Goal: Task Accomplishment & Management: Complete application form

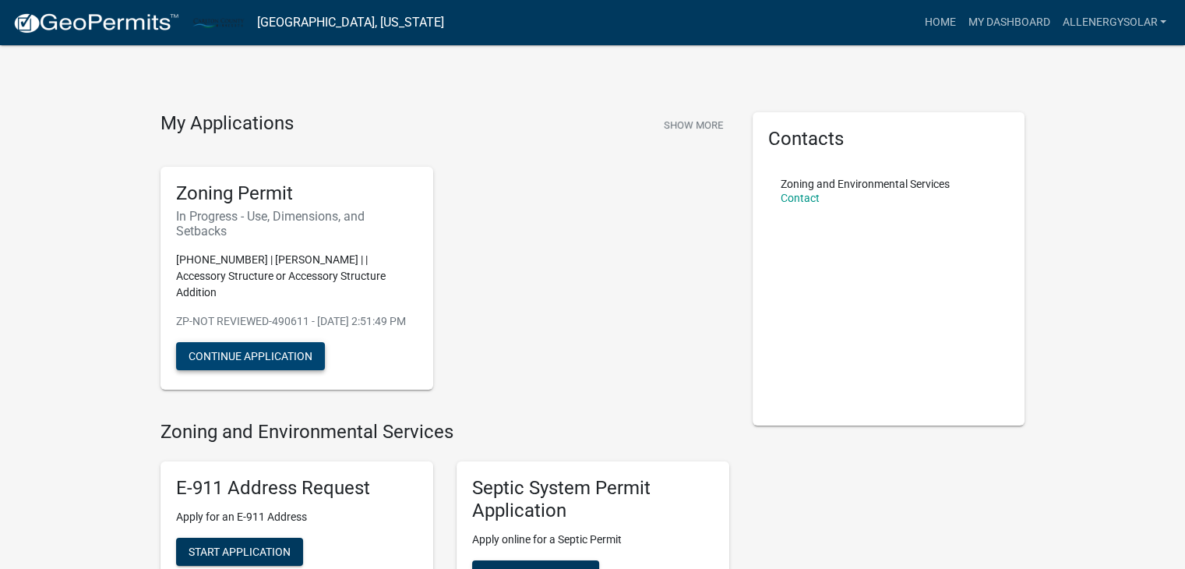
click at [283, 352] on button "Continue Application" at bounding box center [250, 356] width 149 height 28
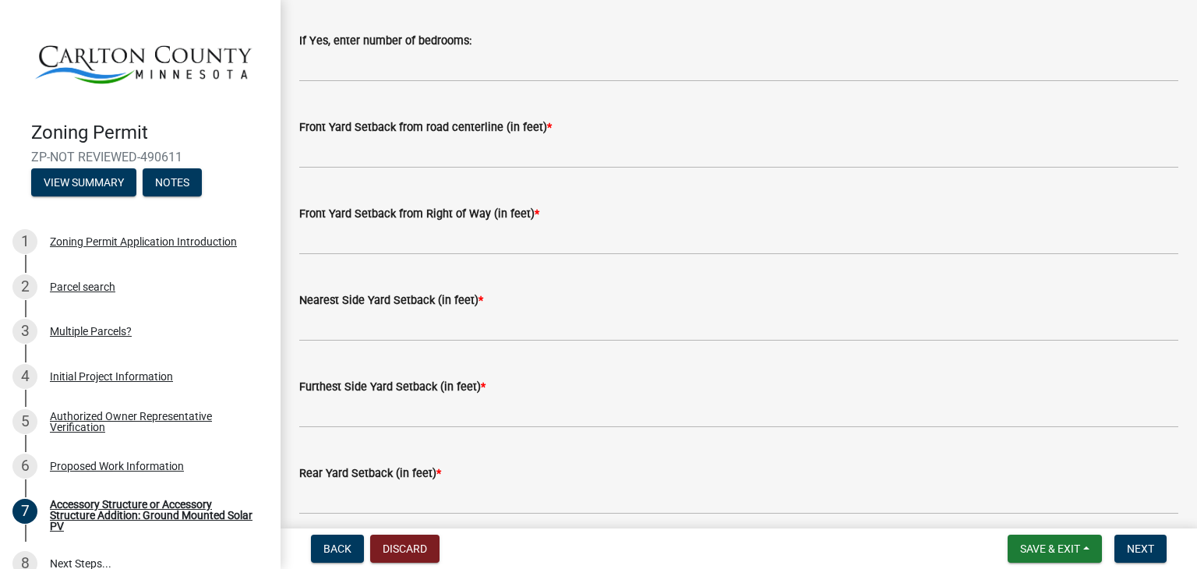
scroll to position [1212, 0]
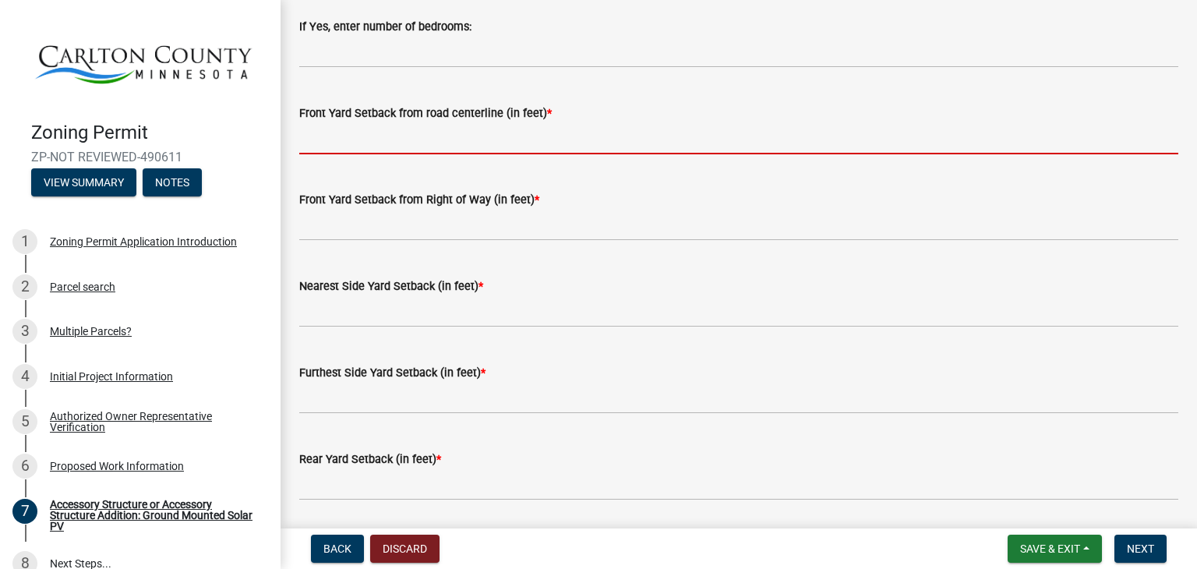
click at [509, 137] on input "text" at bounding box center [738, 138] width 879 height 32
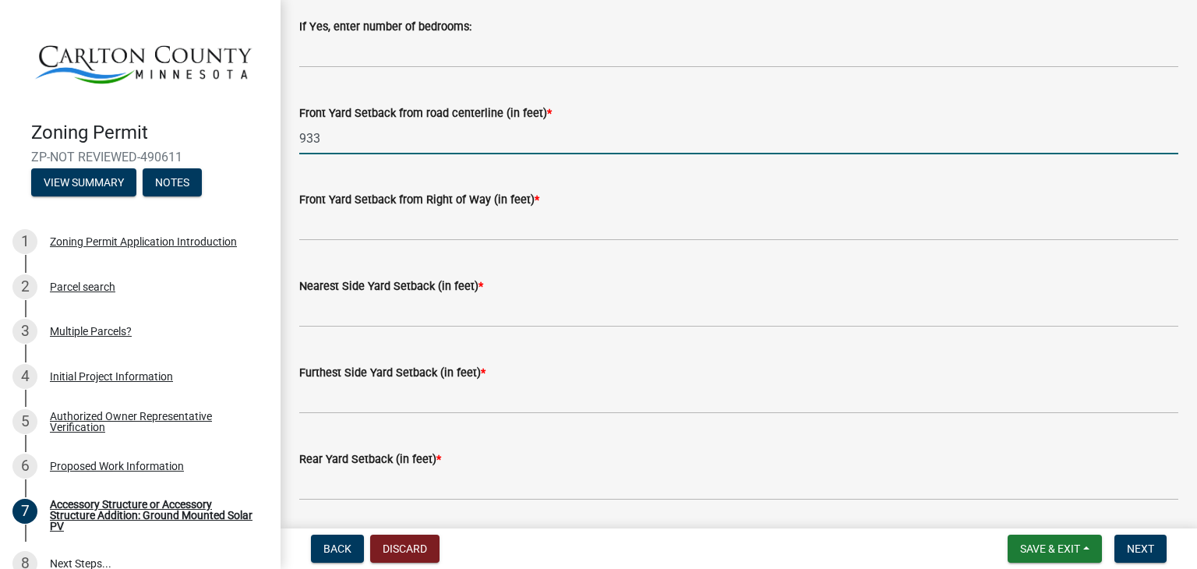
type input "933"
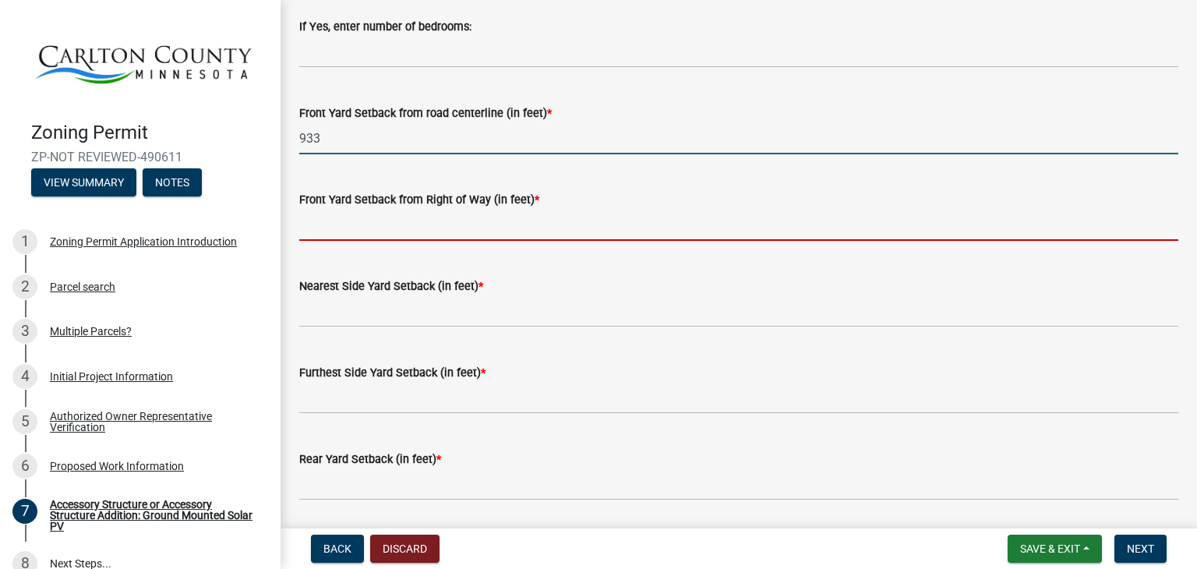
click at [520, 222] on input "text" at bounding box center [738, 225] width 879 height 32
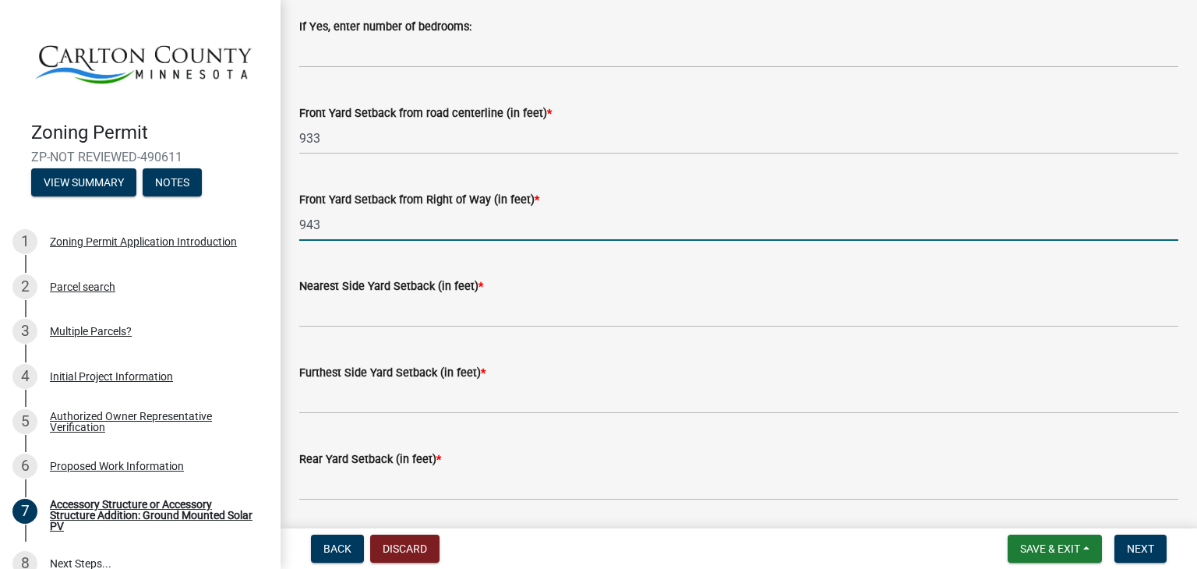
click at [520, 222] on input "943" at bounding box center [738, 225] width 879 height 32
type input "923"
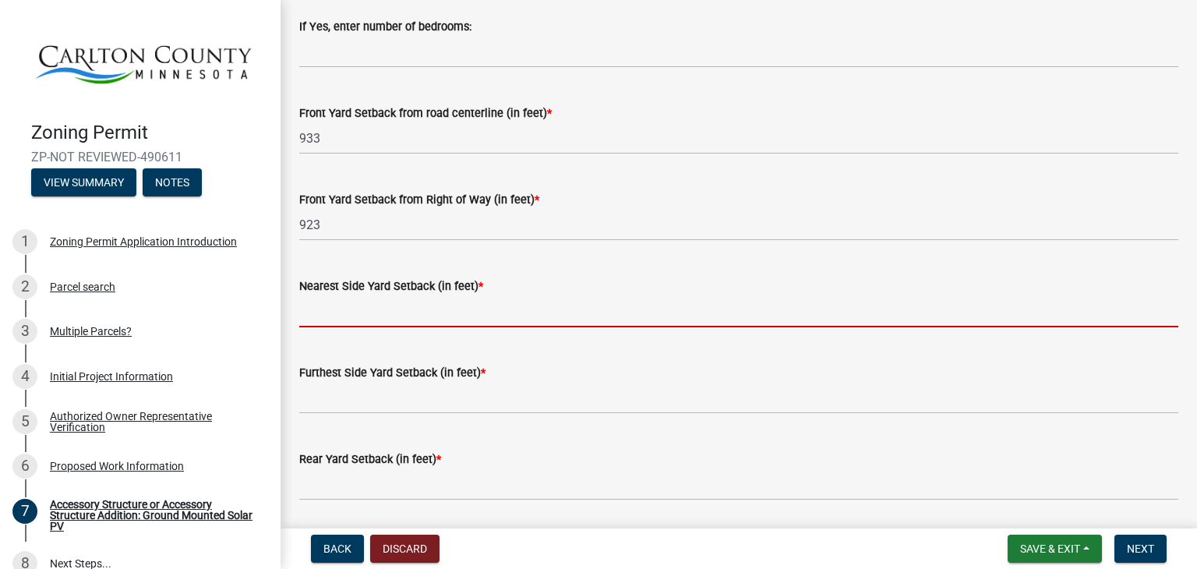
click at [460, 324] on input "text" at bounding box center [738, 311] width 879 height 32
type input "4"
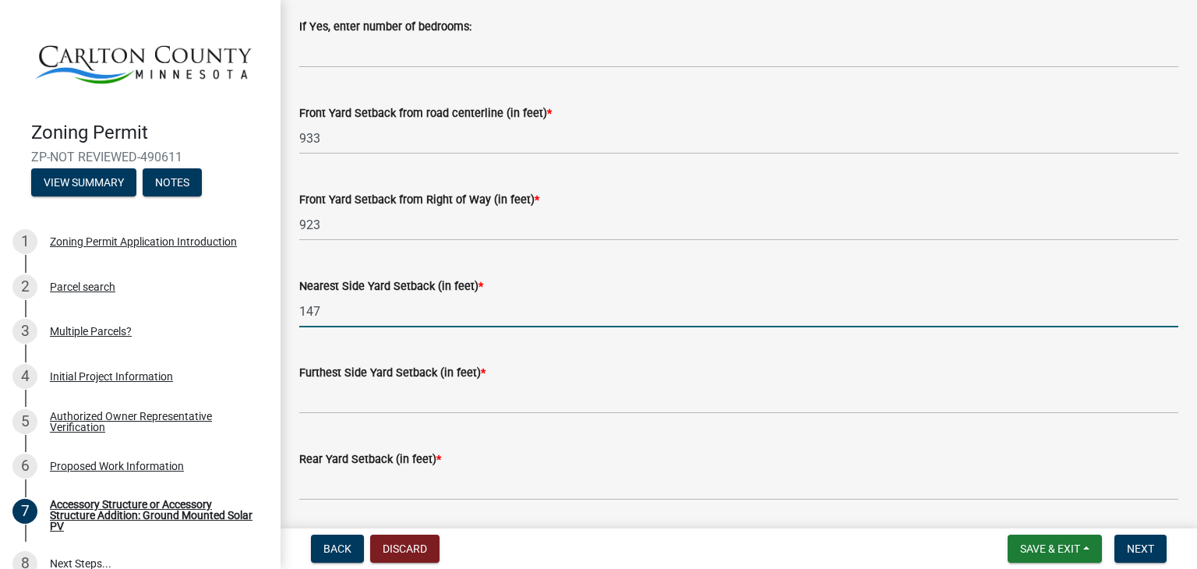
type input "147"
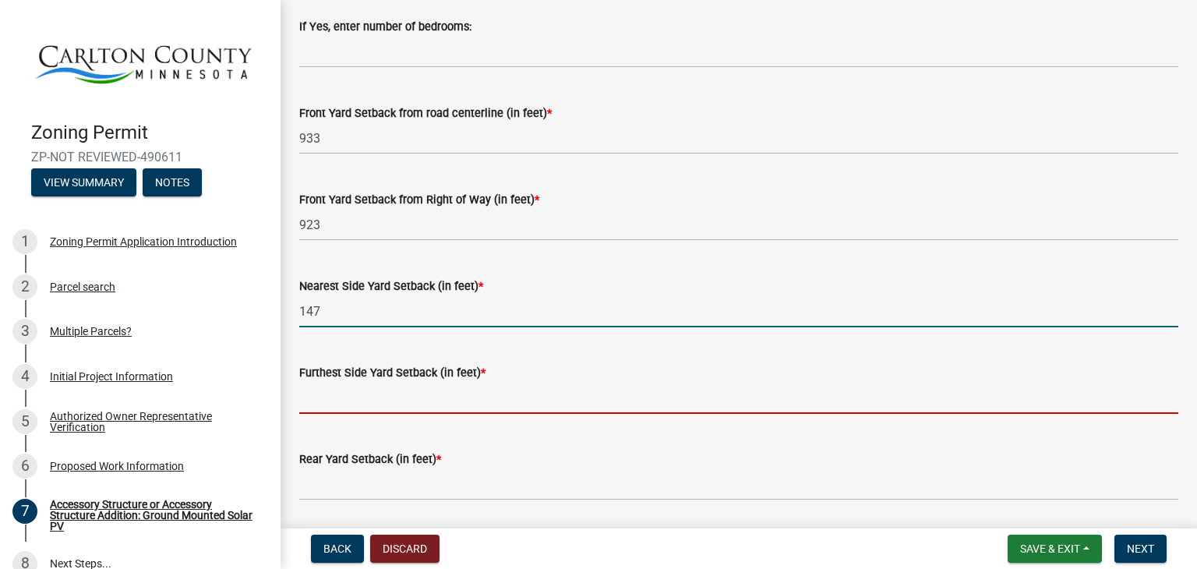
click at [419, 400] on input "text" at bounding box center [738, 398] width 879 height 32
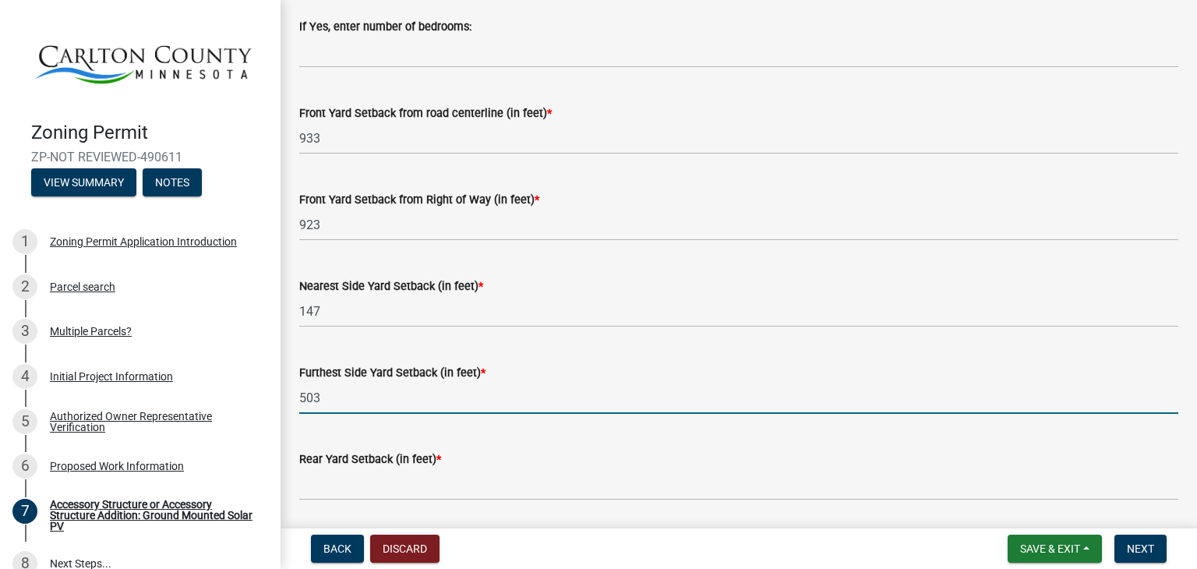
type input "503"
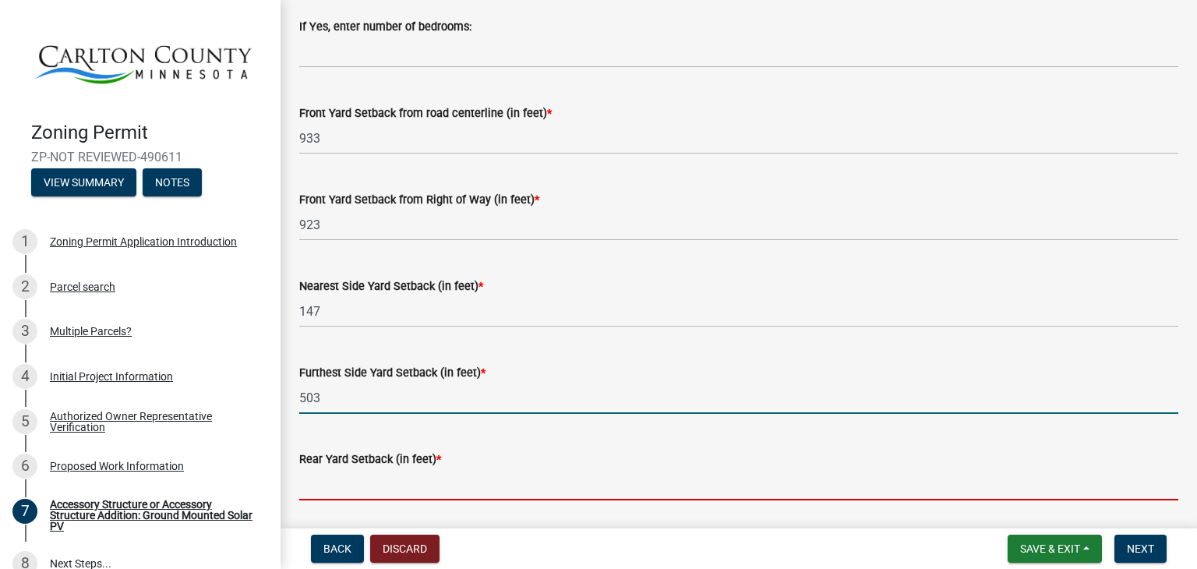
click at [383, 478] on input "text" at bounding box center [738, 484] width 879 height 32
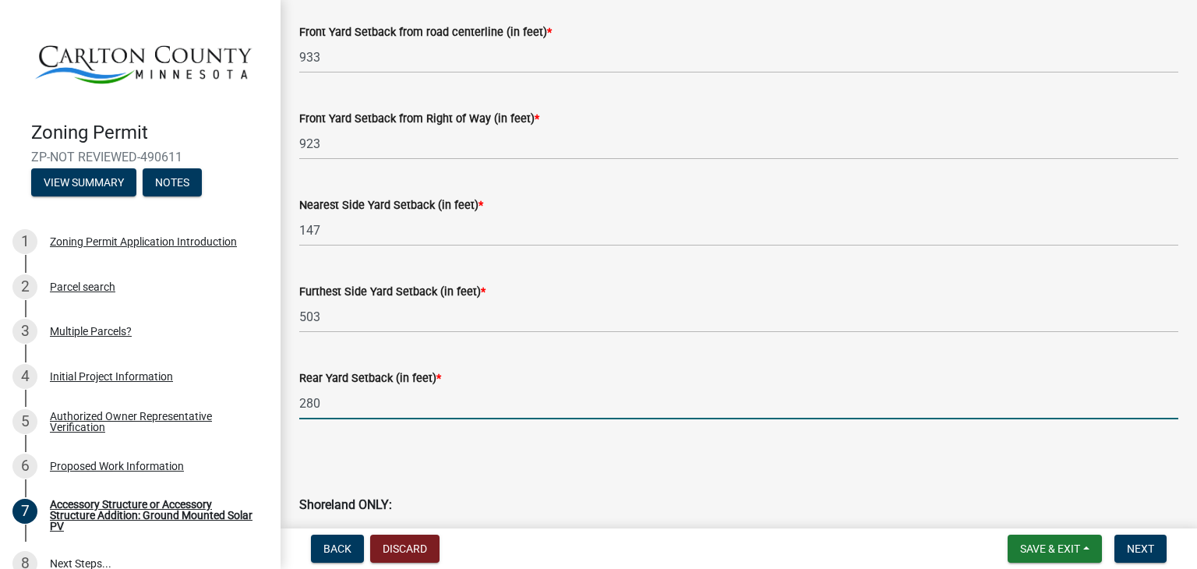
scroll to position [1276, 0]
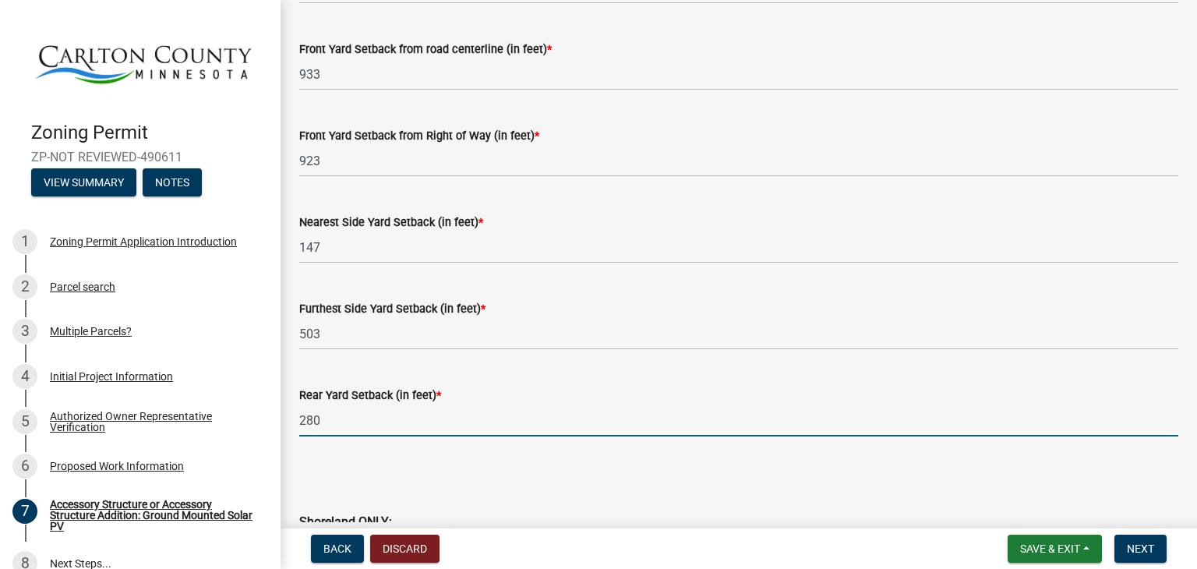
type input "280"
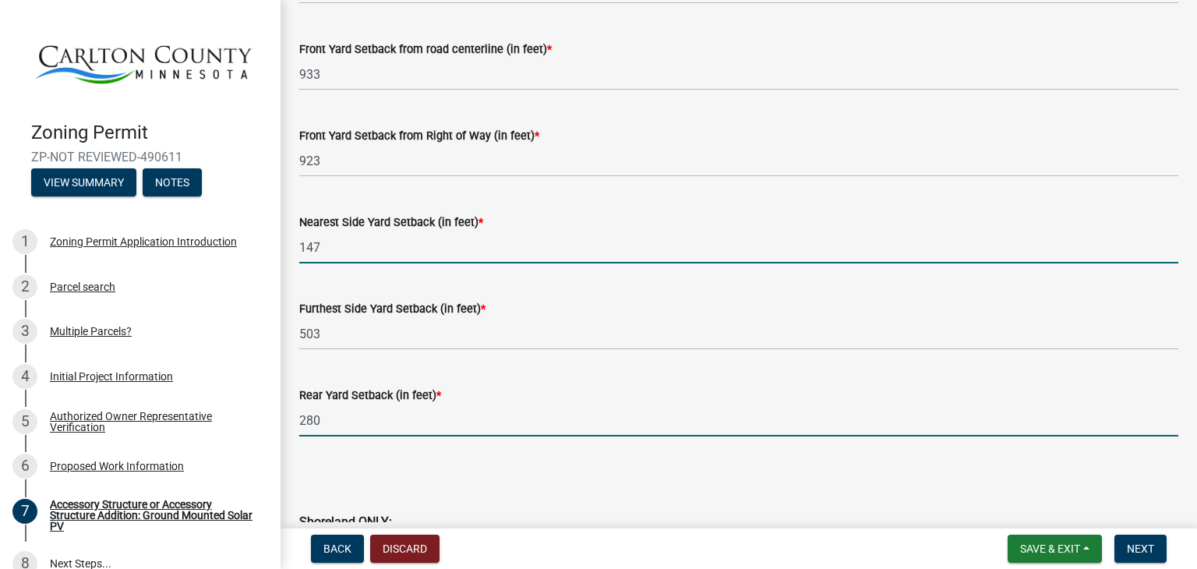
click at [355, 249] on input "147" at bounding box center [738, 247] width 879 height 32
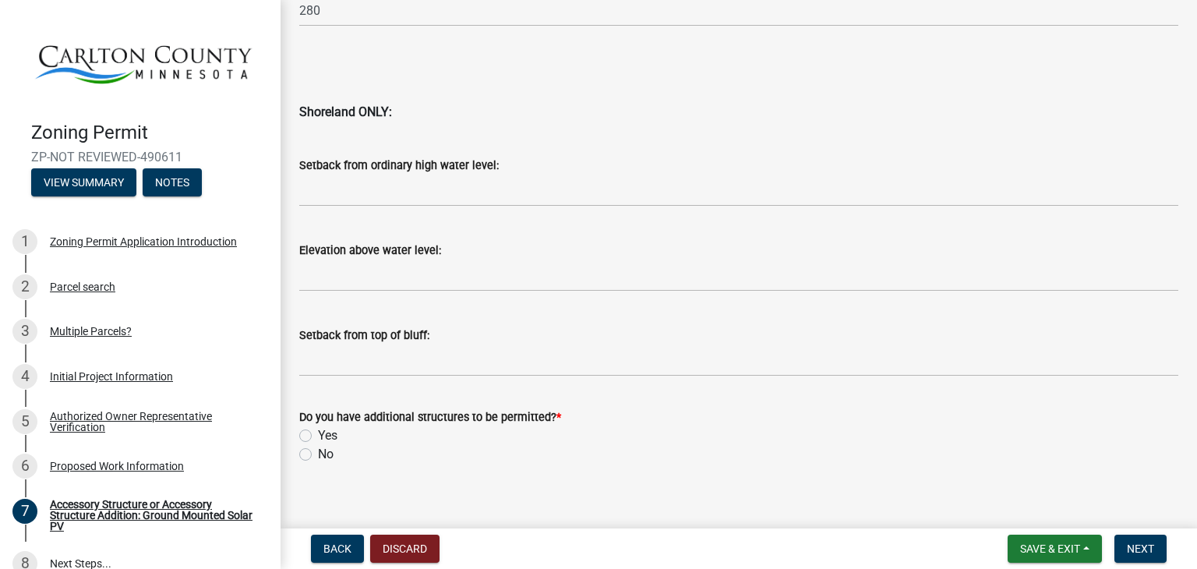
scroll to position [1702, 0]
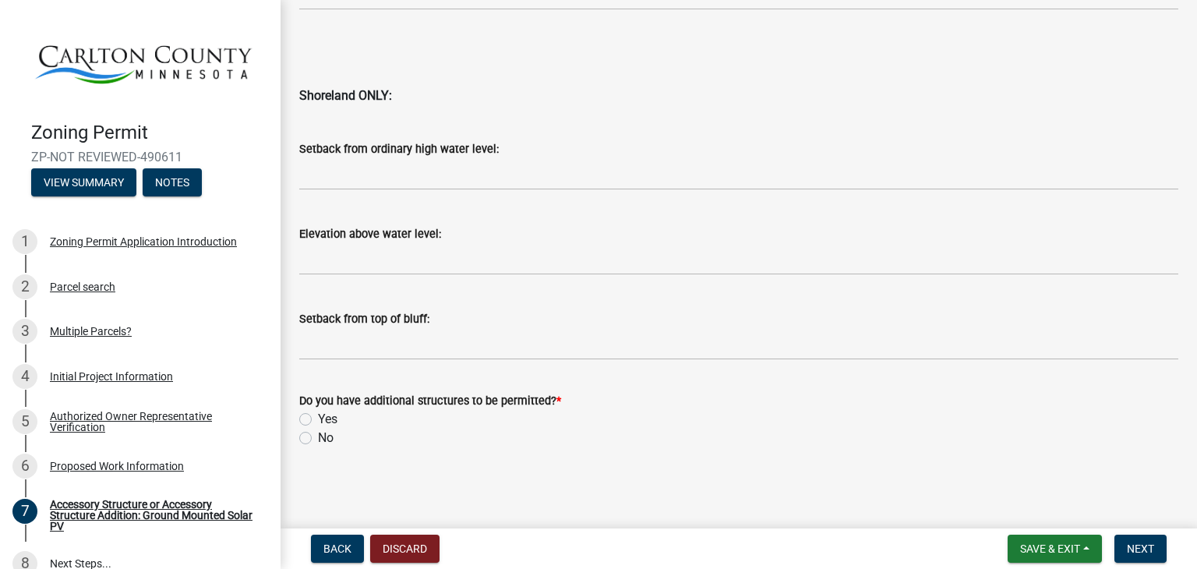
type input "146"
click at [318, 440] on label "No" at bounding box center [326, 438] width 16 height 19
click at [318, 439] on input "No" at bounding box center [323, 434] width 10 height 10
radio input "true"
click at [1131, 542] on span "Next" at bounding box center [1140, 548] width 27 height 12
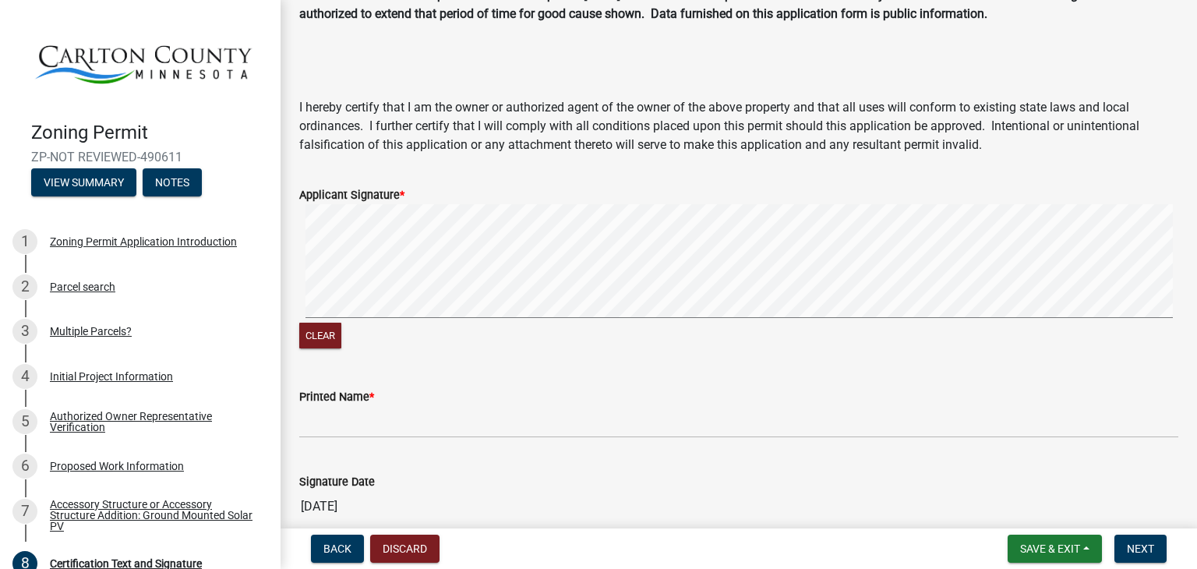
scroll to position [132, 0]
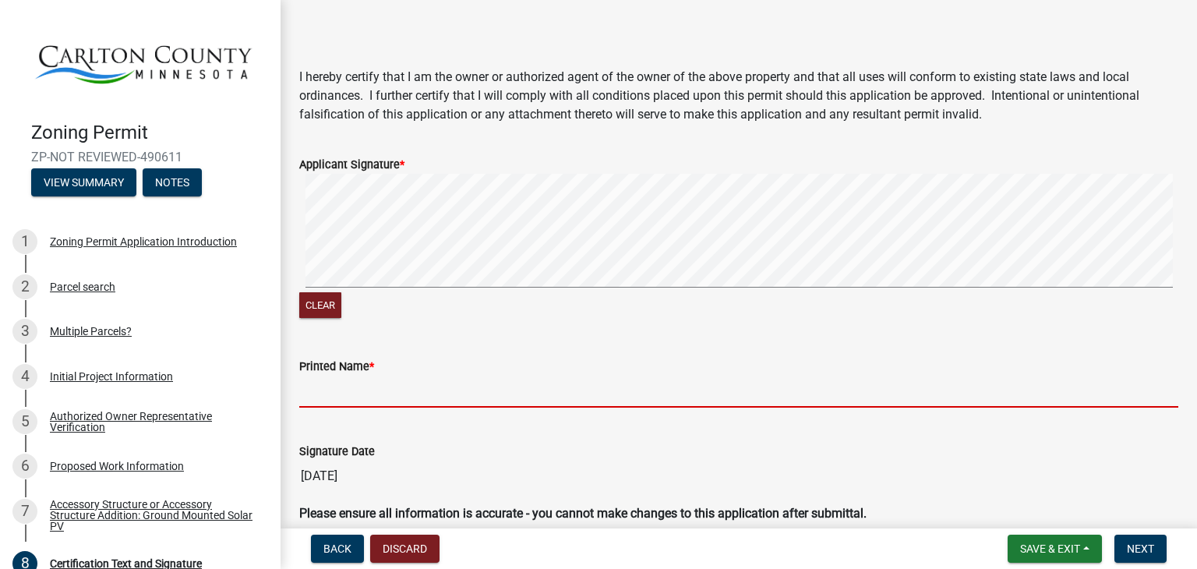
click at [436, 379] on input "Printed Name *" at bounding box center [738, 392] width 879 height 32
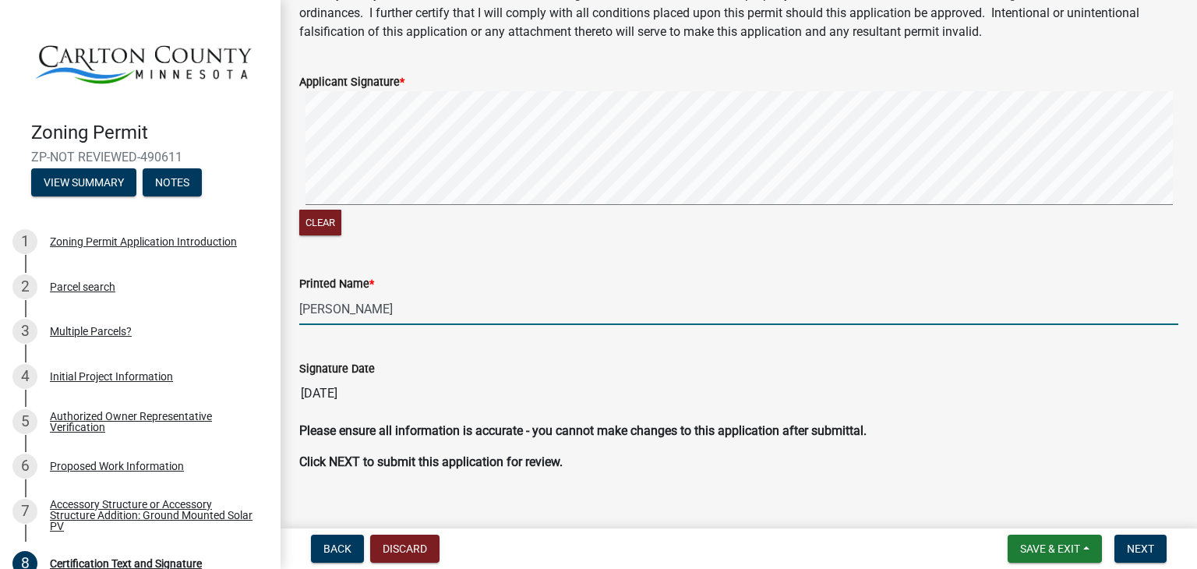
scroll to position [237, 0]
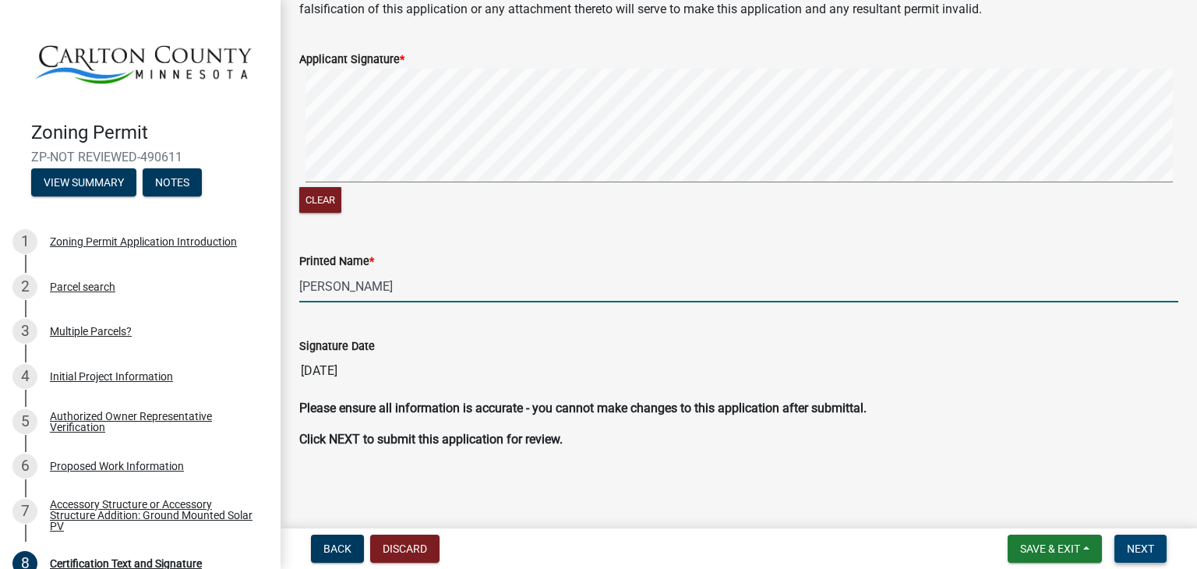
type input "[PERSON_NAME]"
click at [1144, 542] on span "Next" at bounding box center [1140, 548] width 27 height 12
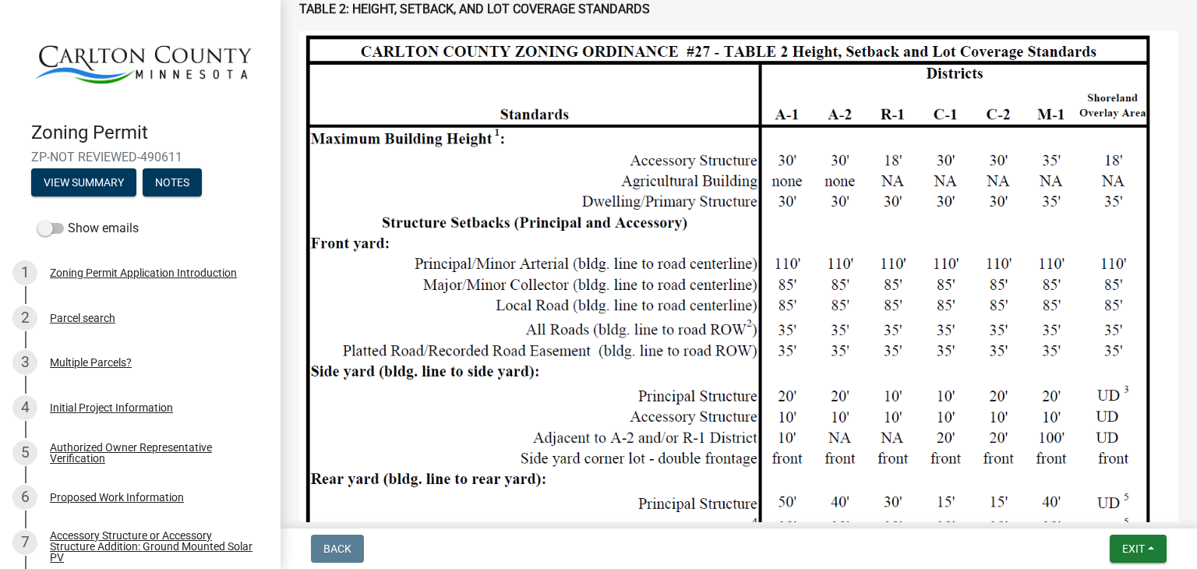
scroll to position [1921, 0]
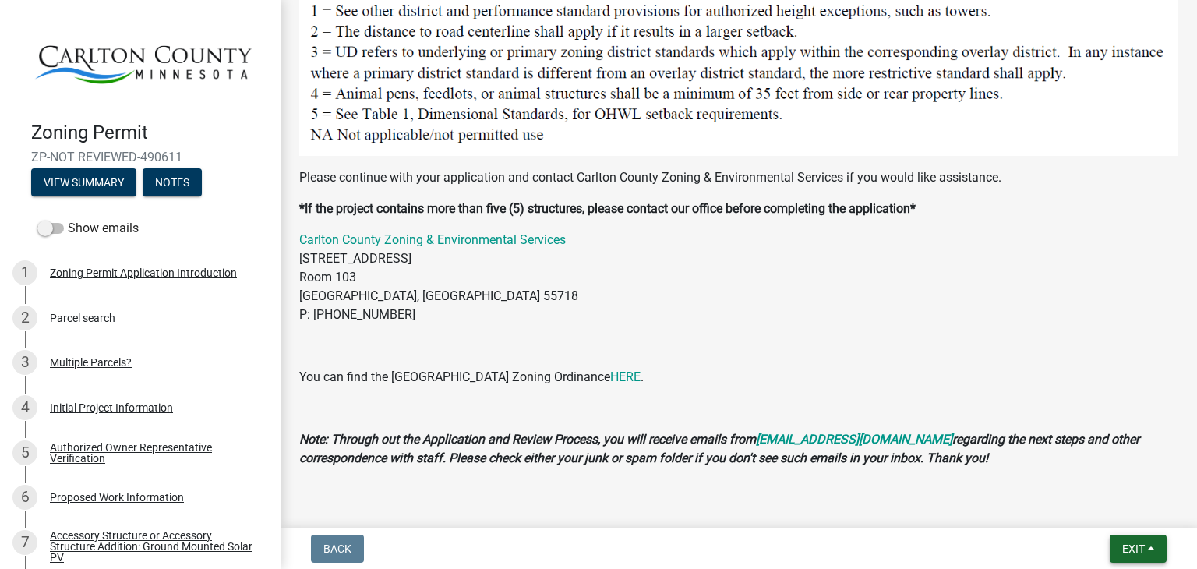
click at [1131, 542] on span "Exit" at bounding box center [1133, 548] width 23 height 12
click at [1035, 240] on p "Carlton County Zoning & Environmental Services [STREET_ADDRESS] P: [PHONE_NUMBE…" at bounding box center [738, 278] width 879 height 94
click at [817, 492] on main "Submitted Thank you for submitting your information. You may view the submitted…" at bounding box center [739, 261] width 916 height 522
click at [1145, 550] on button "Exit" at bounding box center [1138, 549] width 57 height 28
click at [1114, 499] on button "Save & Exit" at bounding box center [1105, 507] width 125 height 37
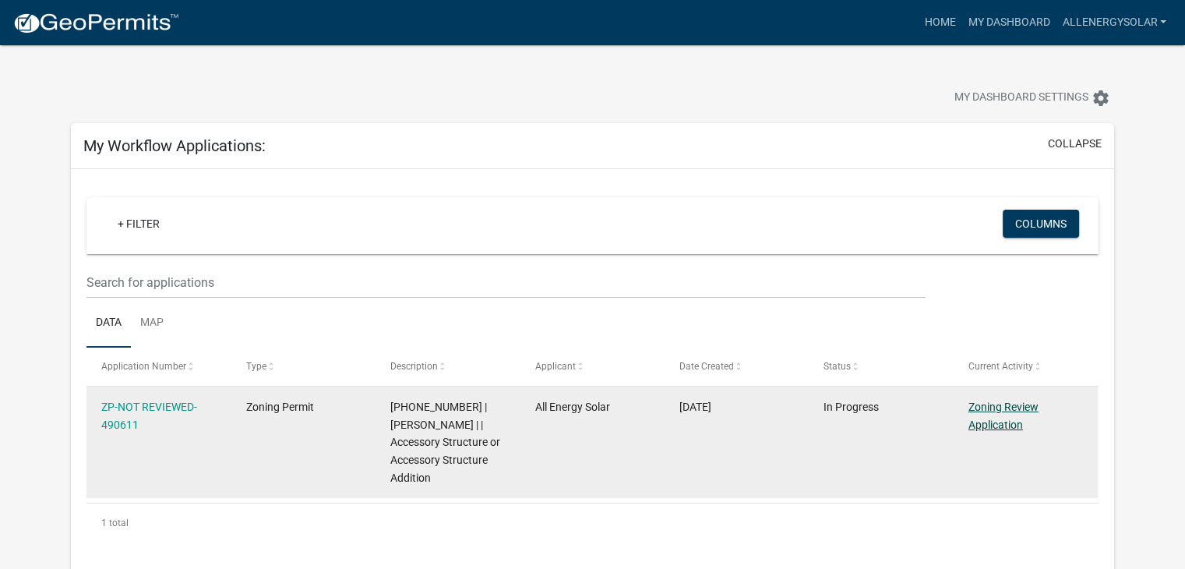
click at [1011, 412] on link "Zoning Review Application" at bounding box center [1004, 415] width 70 height 30
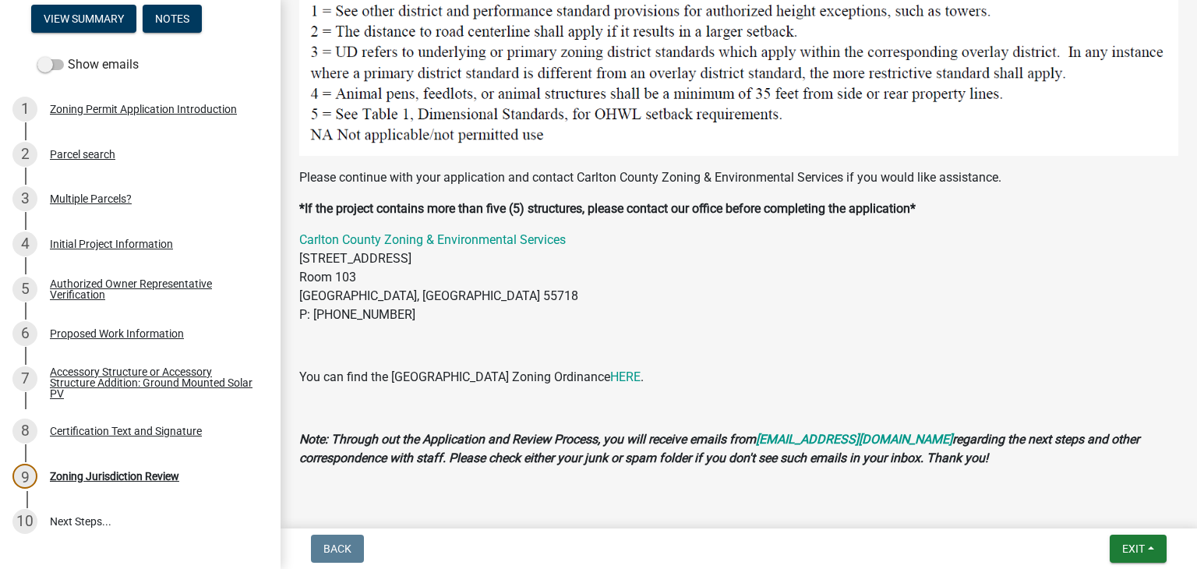
scroll to position [151, 0]
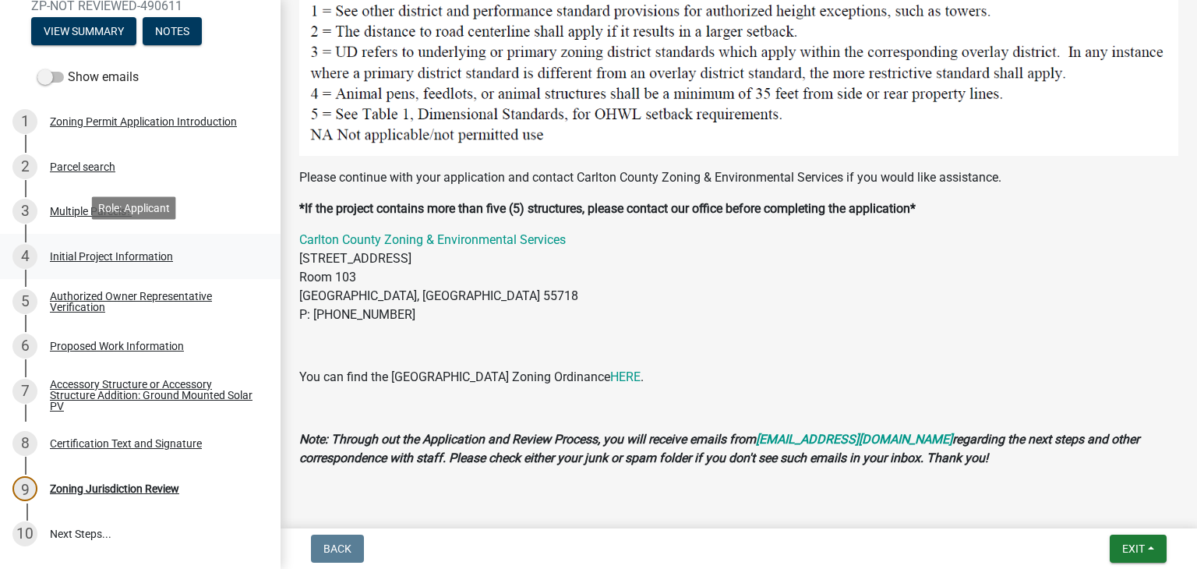
click at [132, 251] on div "Initial Project Information" at bounding box center [111, 256] width 123 height 11
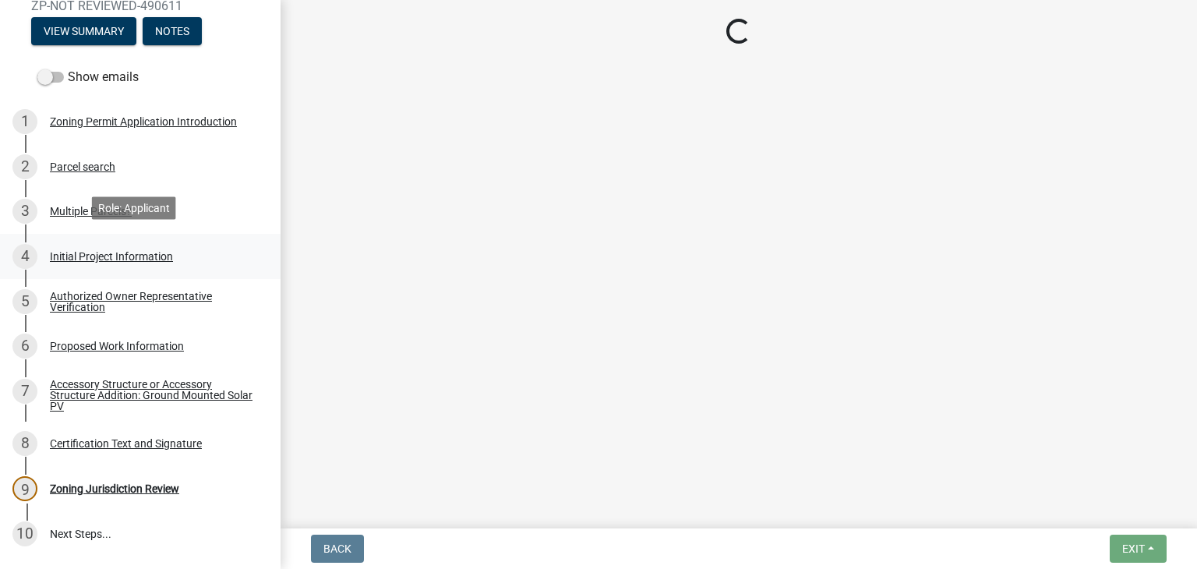
scroll to position [0, 0]
select select "33d21d3a-ebb3-419e-8315-ef7213d04586"
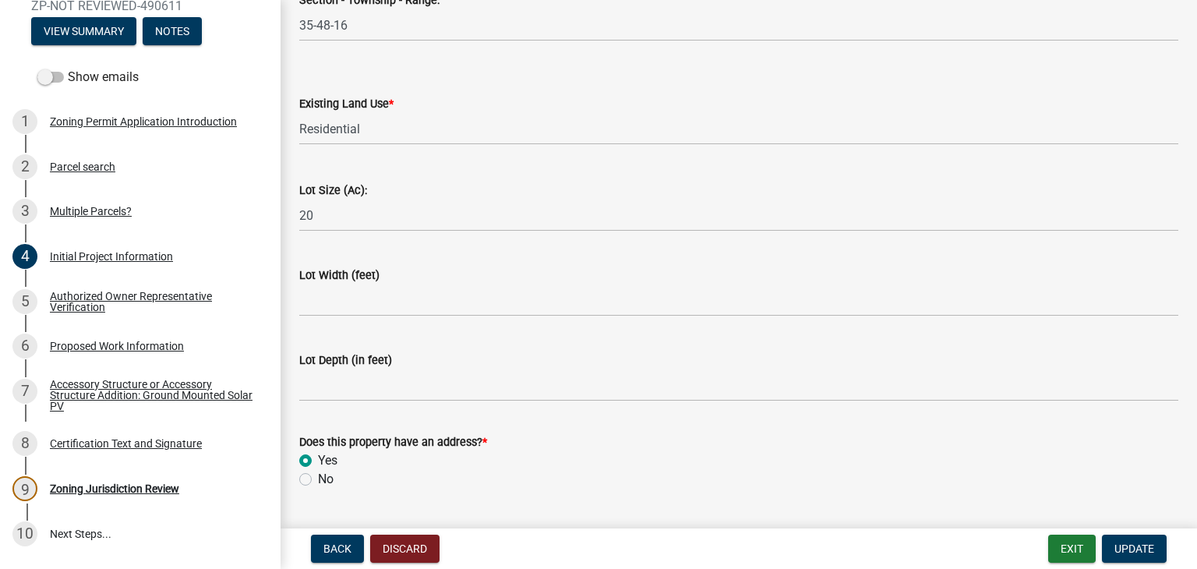
scroll to position [2139, 0]
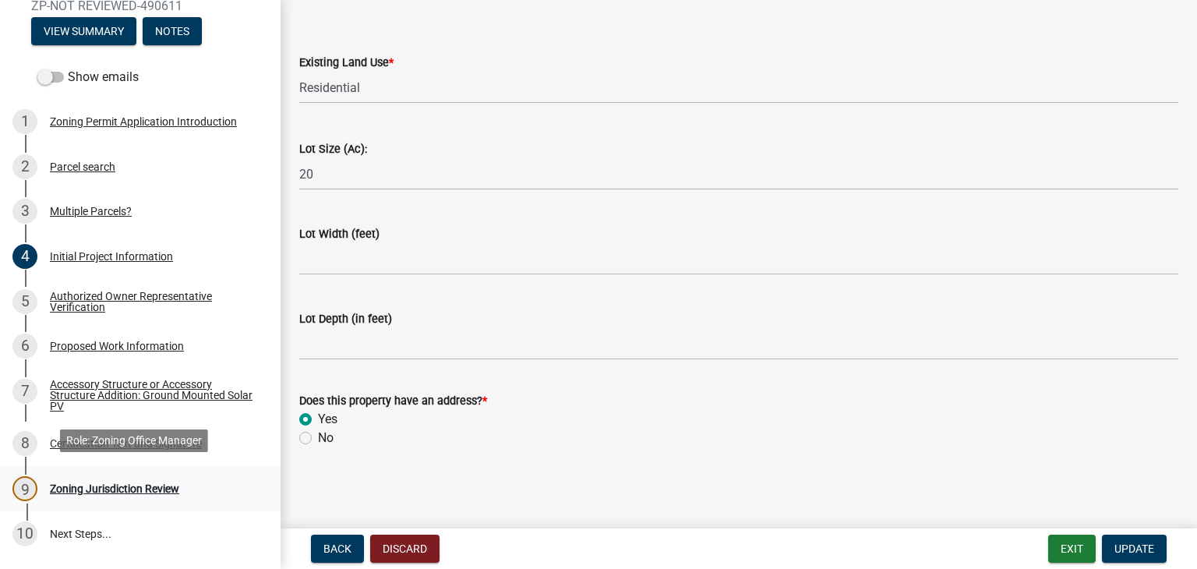
click at [147, 488] on div "Zoning Jurisdiction Review" at bounding box center [114, 488] width 129 height 11
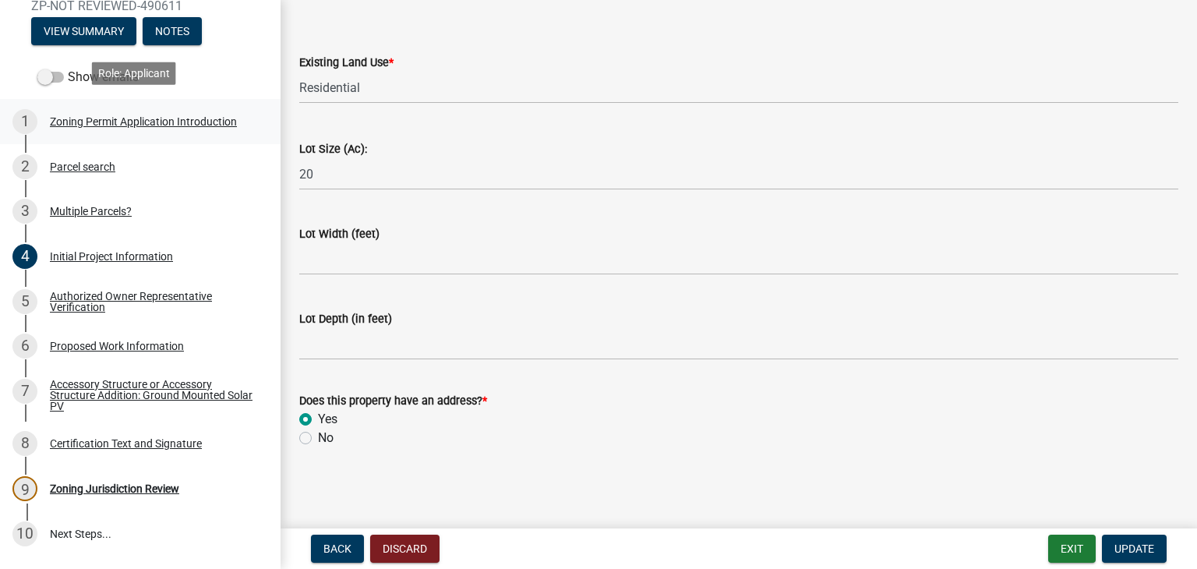
click at [168, 116] on div "Zoning Permit Application Introduction" at bounding box center [143, 121] width 187 height 11
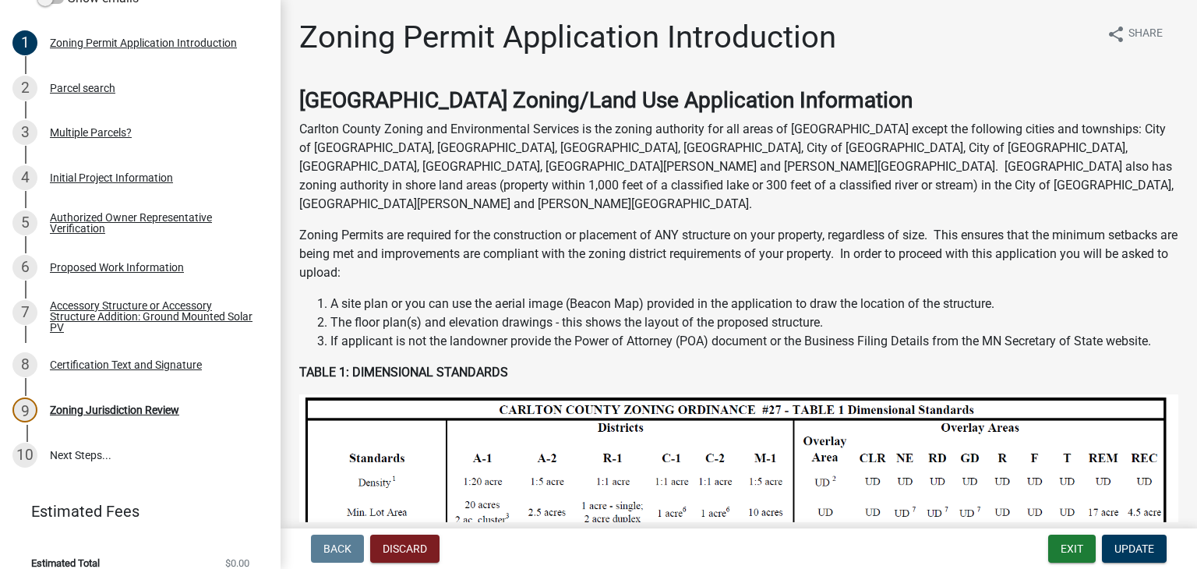
scroll to position [243, 0]
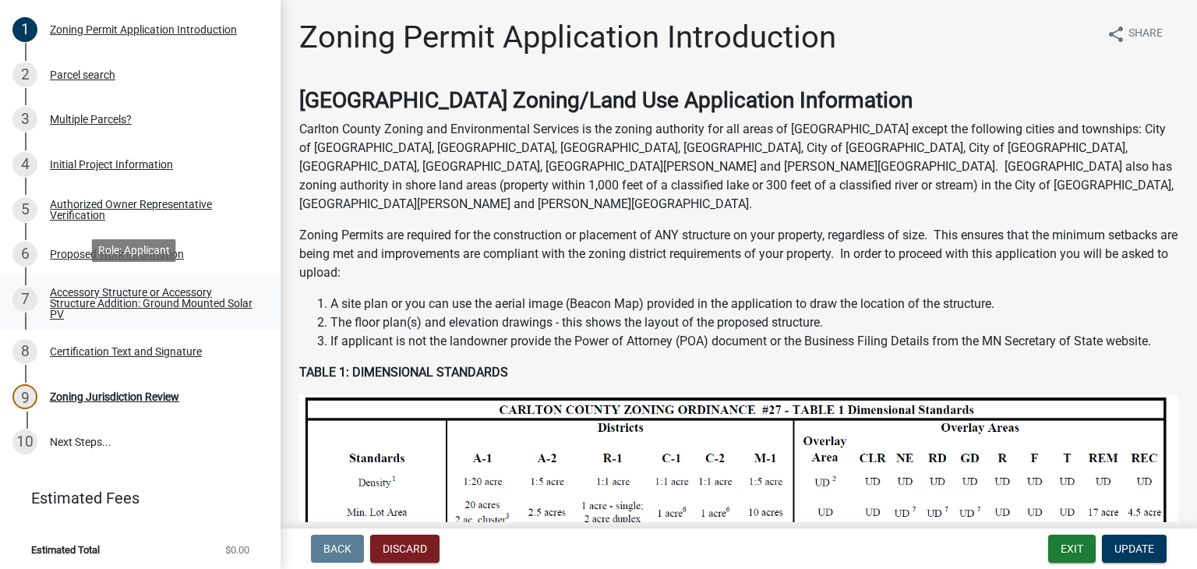
click at [137, 289] on div "Accessory Structure or Accessory Structure Addition: Ground Mounted Solar PV" at bounding box center [153, 303] width 206 height 33
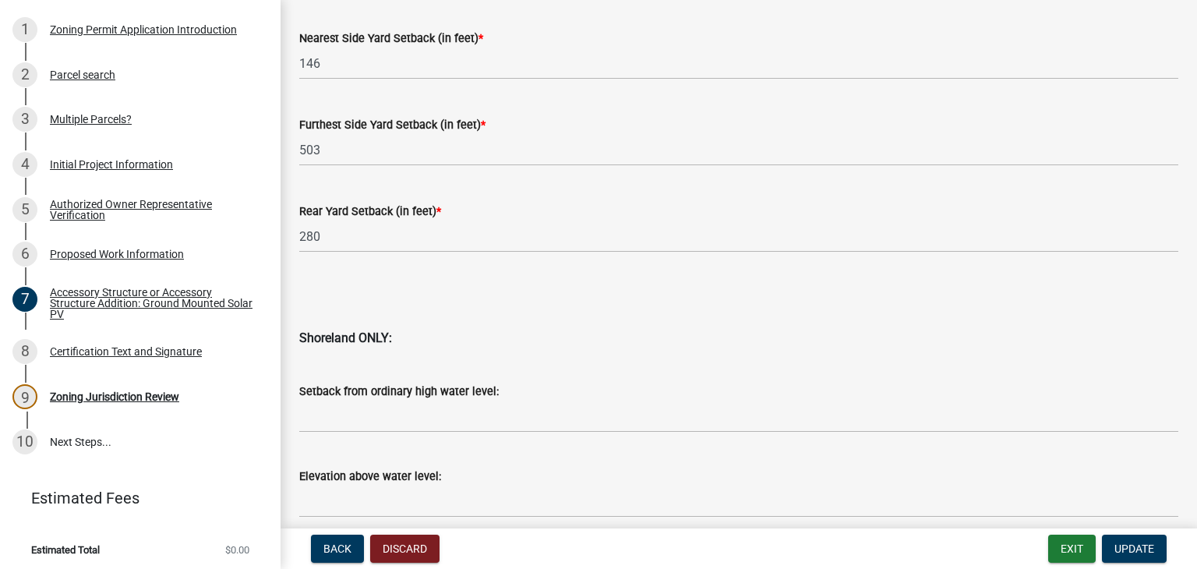
scroll to position [1702, 0]
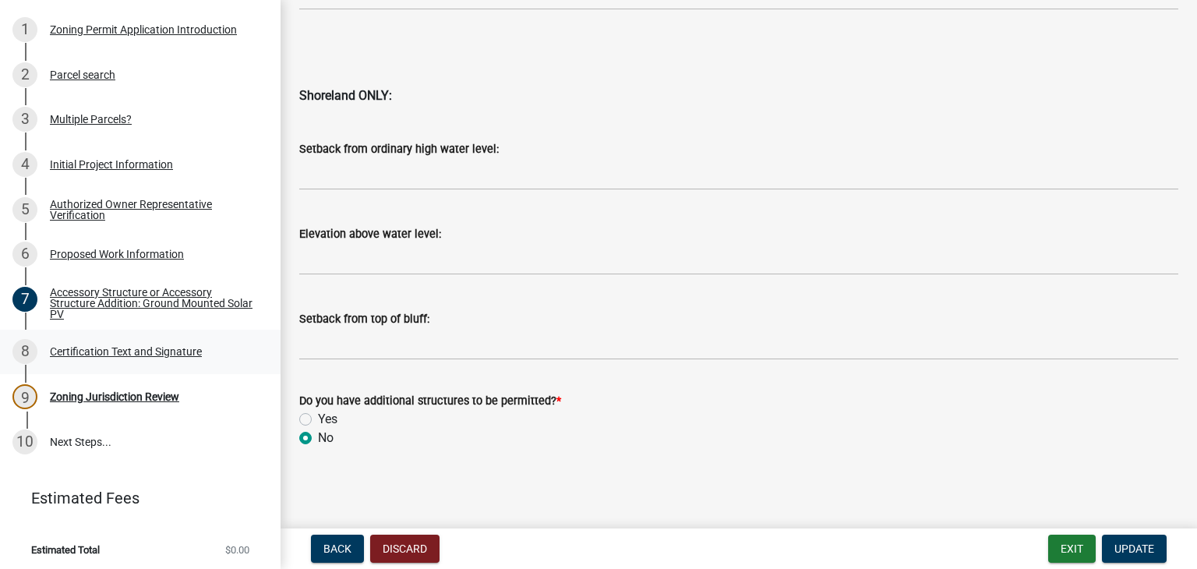
click at [115, 347] on div "Certification Text and Signature" at bounding box center [126, 351] width 152 height 11
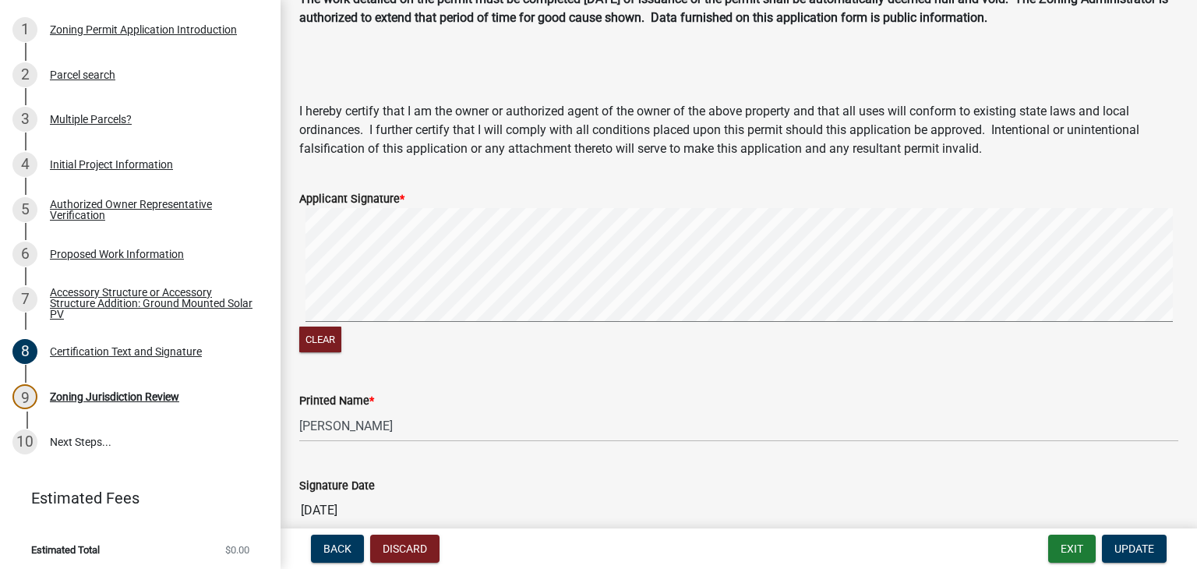
scroll to position [237, 0]
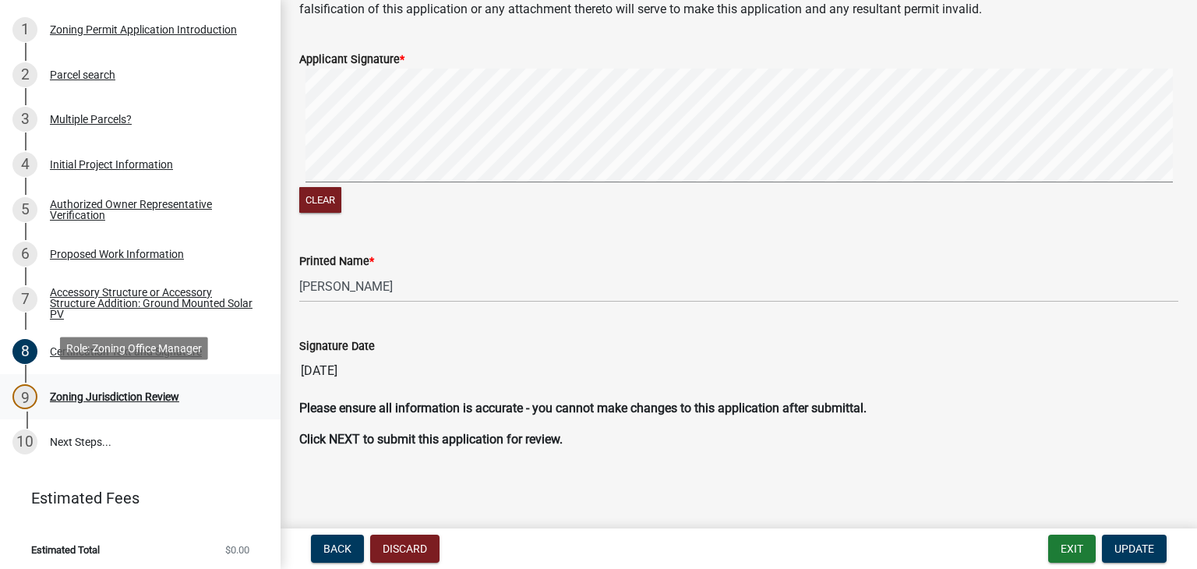
click at [101, 392] on div "Zoning Jurisdiction Review" at bounding box center [114, 396] width 129 height 11
click at [97, 444] on link "10 Next Steps..." at bounding box center [140, 441] width 281 height 45
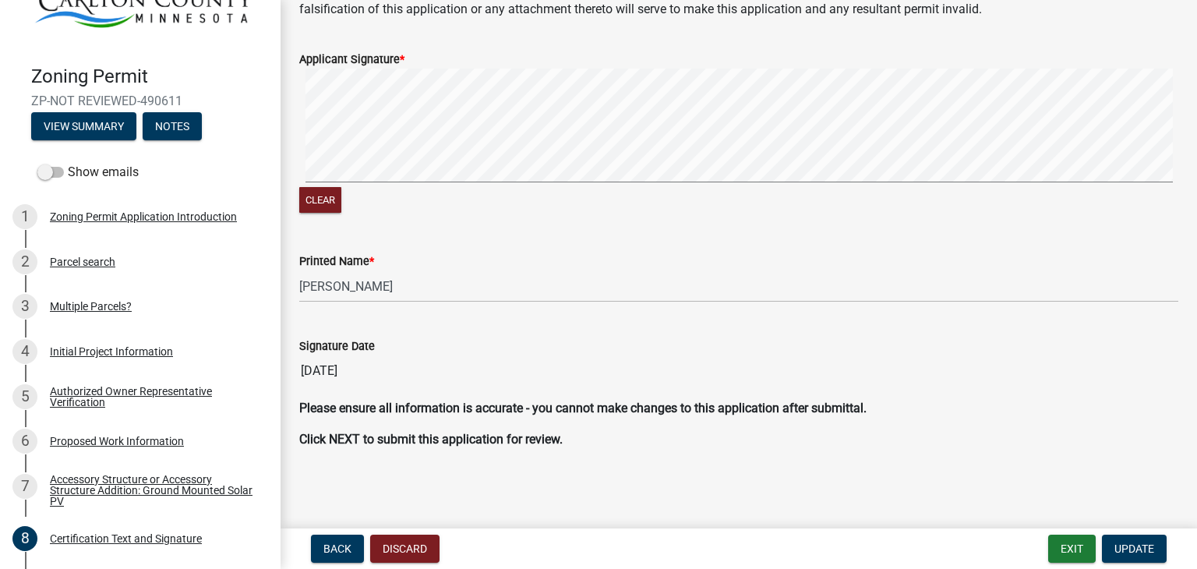
scroll to position [25, 0]
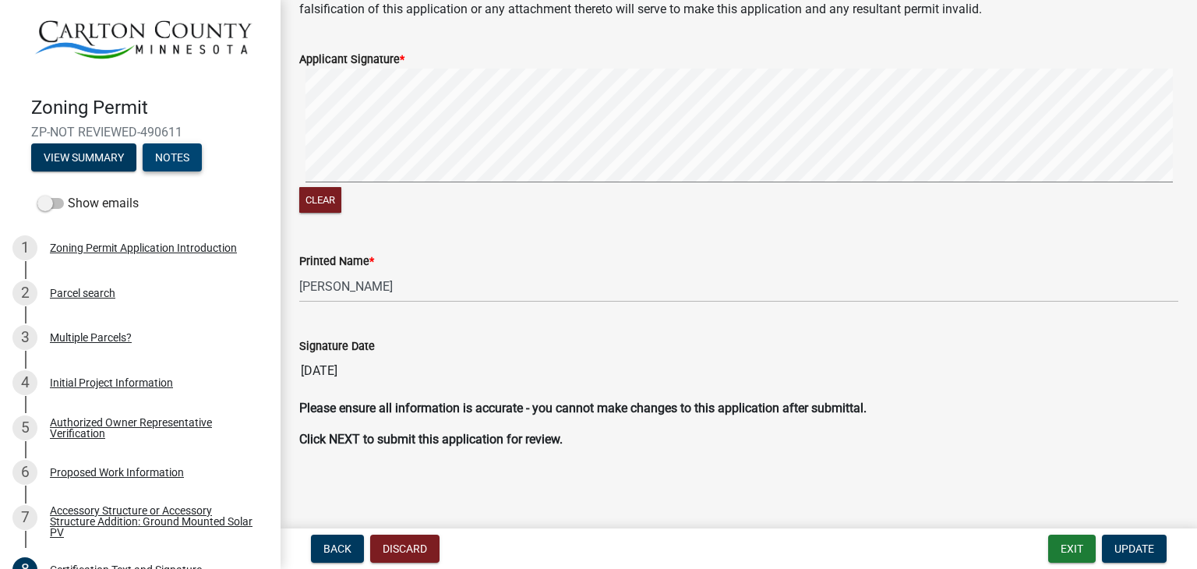
click at [172, 156] on button "Notes" at bounding box center [172, 157] width 59 height 28
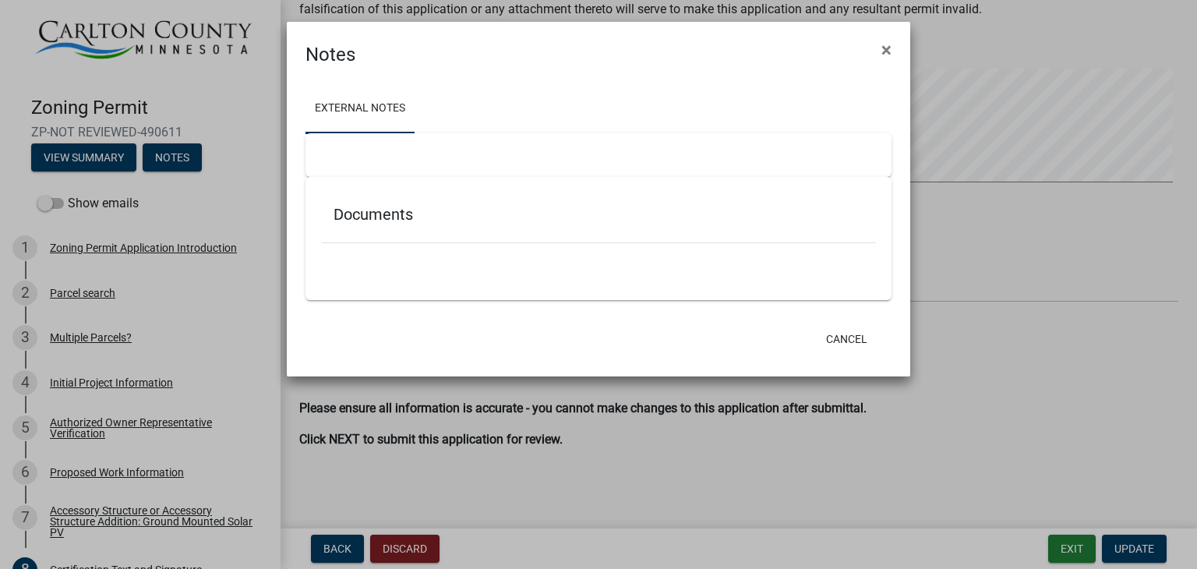
click at [379, 213] on h5 "Documents" at bounding box center [598, 214] width 530 height 19
click at [411, 273] on div "Documents" at bounding box center [598, 238] width 586 height 123
click at [411, 270] on ul at bounding box center [598, 265] width 555 height 12
click at [888, 48] on span "×" at bounding box center [886, 50] width 10 height 22
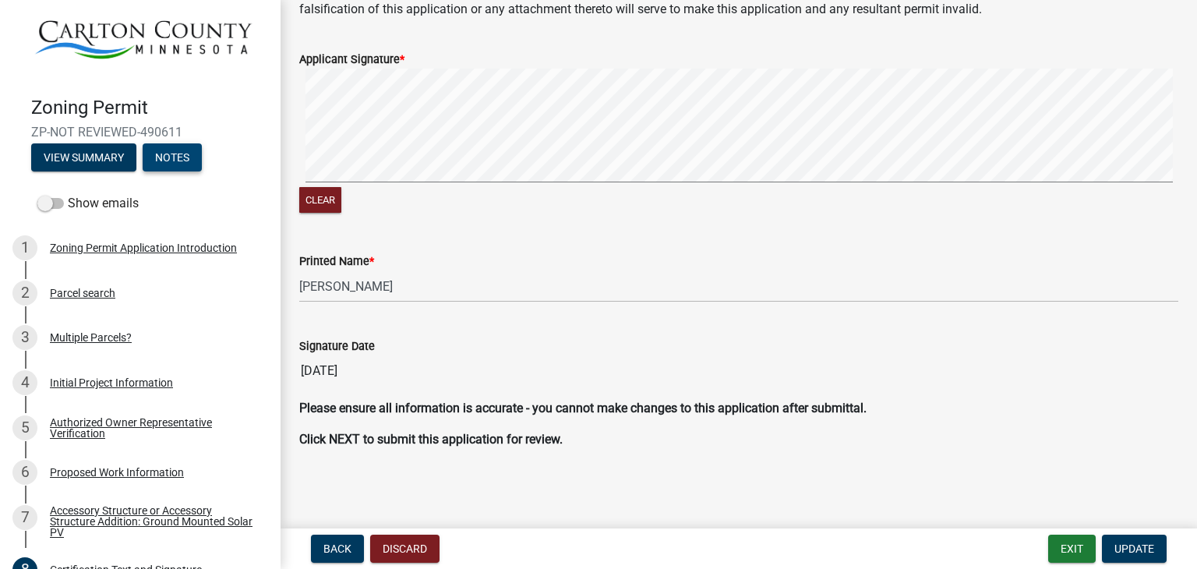
scroll to position [243, 0]
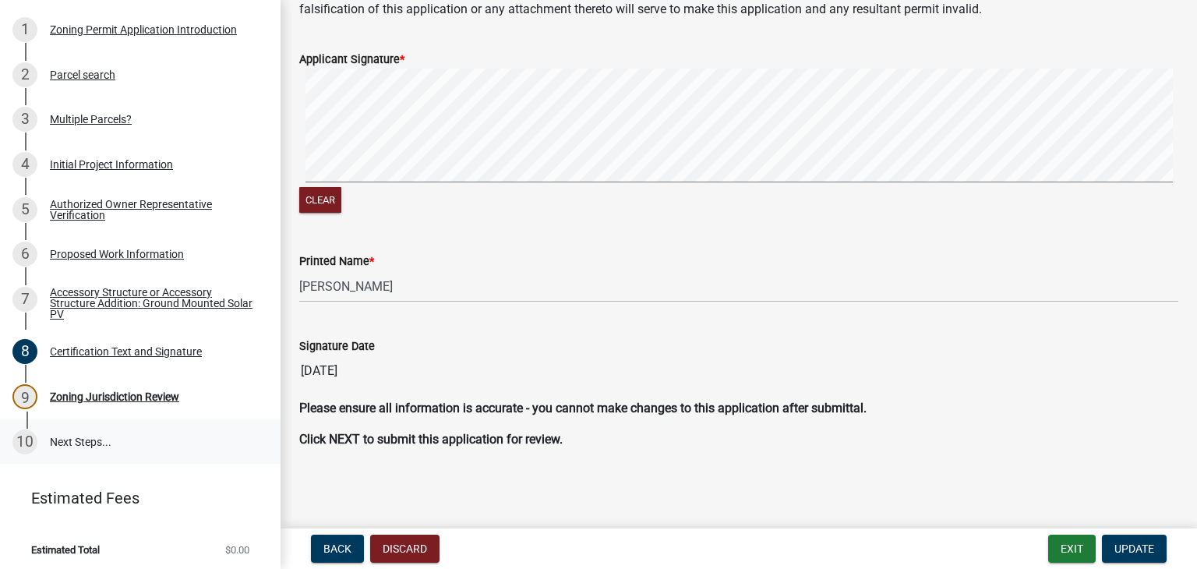
click at [82, 432] on link "10 Next Steps..." at bounding box center [140, 441] width 281 height 45
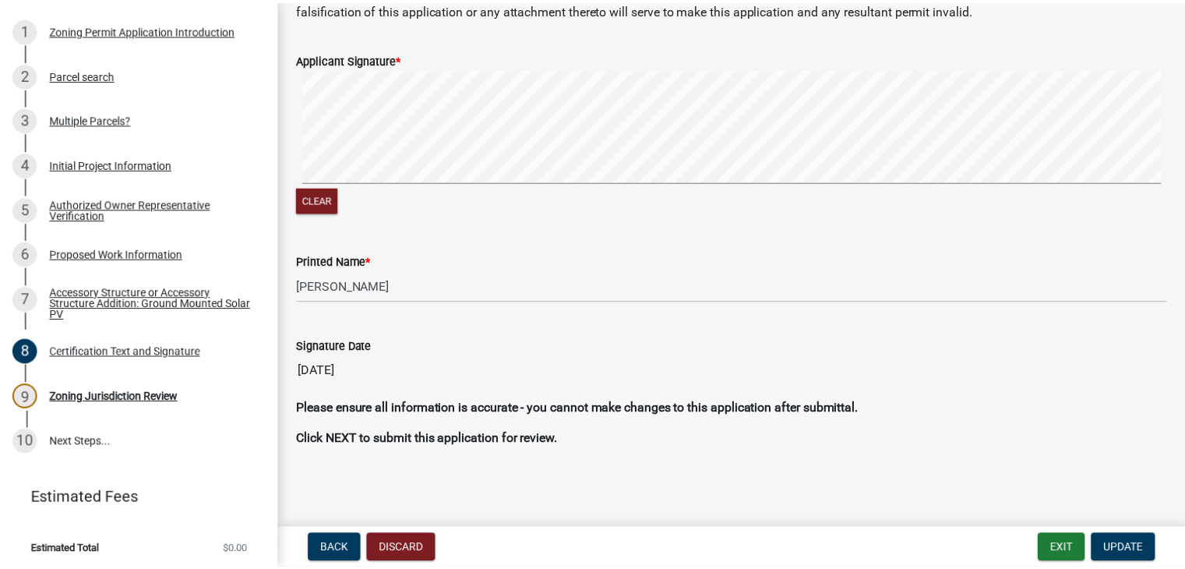
scroll to position [0, 0]
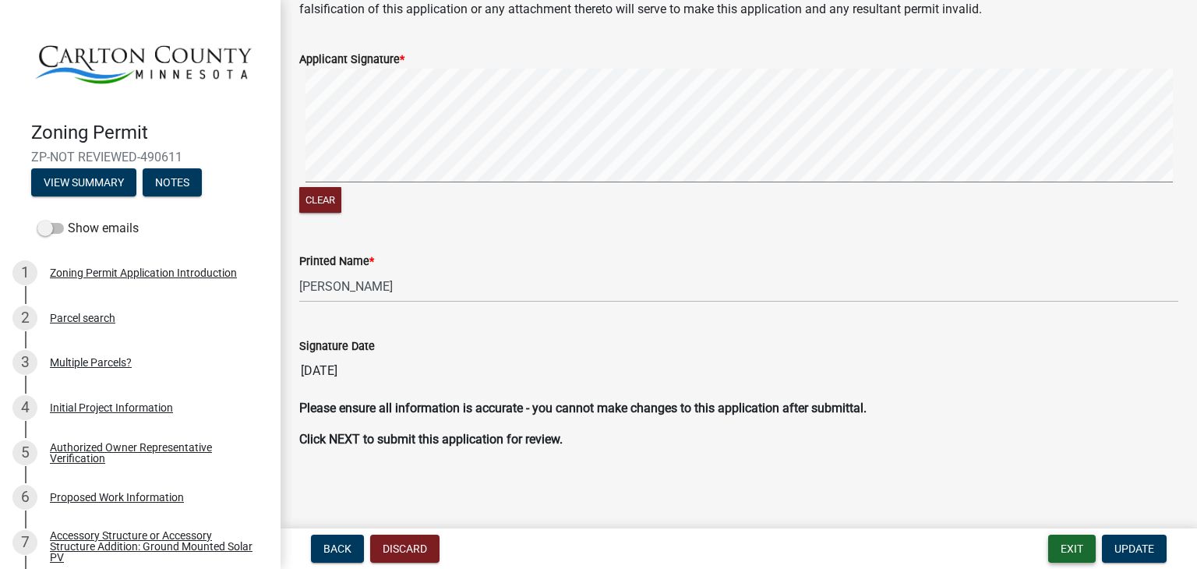
click at [1078, 552] on button "Exit" at bounding box center [1072, 549] width 48 height 28
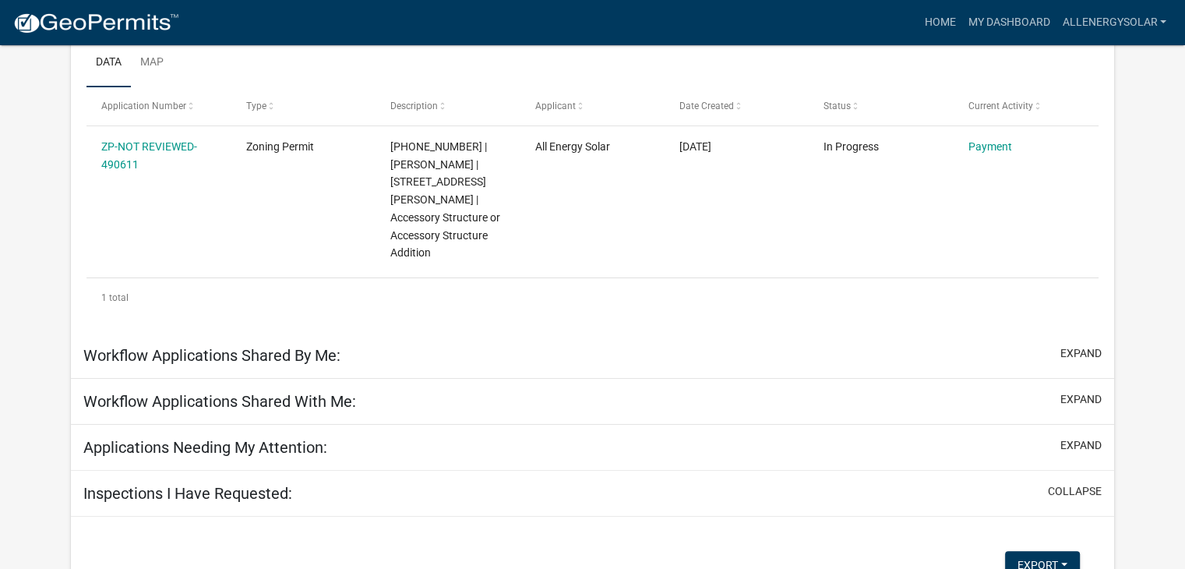
scroll to position [298, 0]
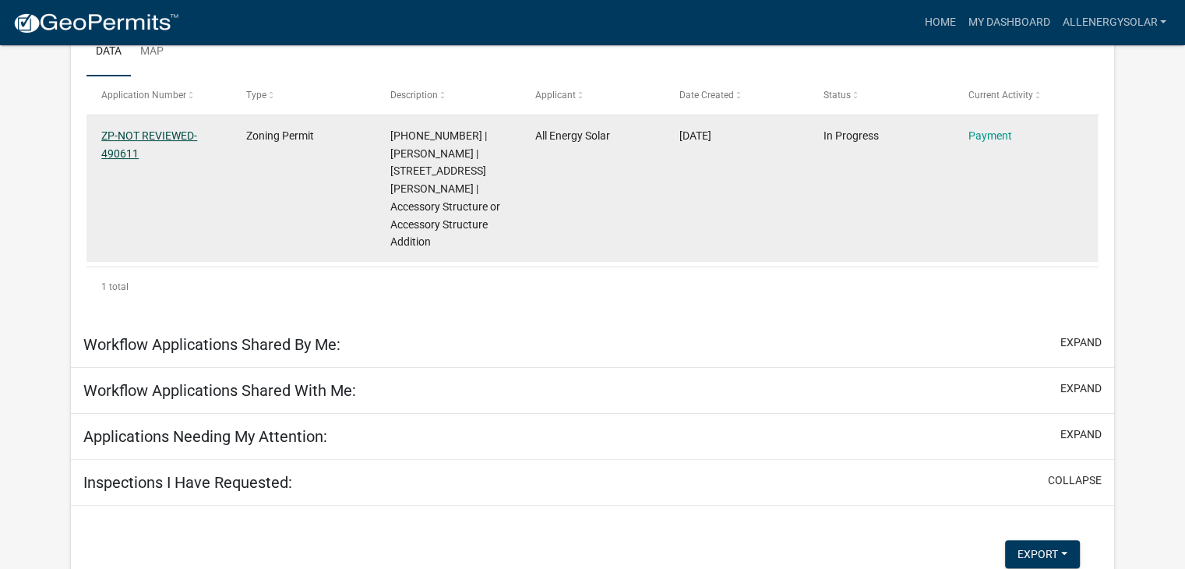
click at [175, 135] on link "ZP-NOT REVIEWED-490611" at bounding box center [149, 144] width 96 height 30
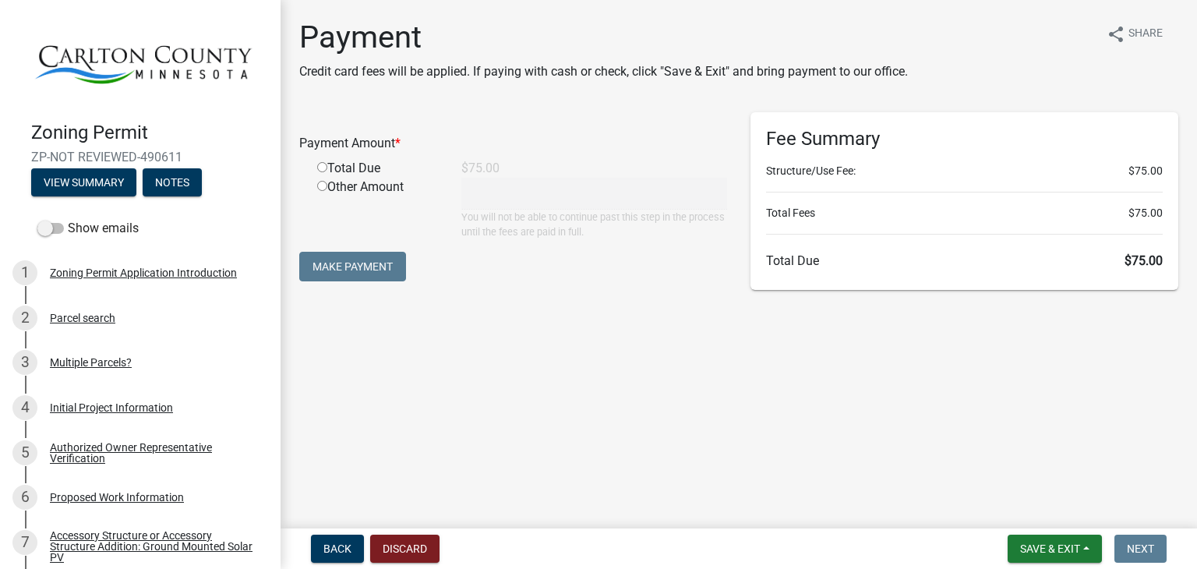
click at [367, 164] on div "Total Due" at bounding box center [377, 168] width 144 height 19
click at [321, 166] on input "radio" at bounding box center [322, 167] width 10 height 10
radio input "true"
type input "75"
click at [385, 266] on button "Make Payment" at bounding box center [352, 267] width 107 height 30
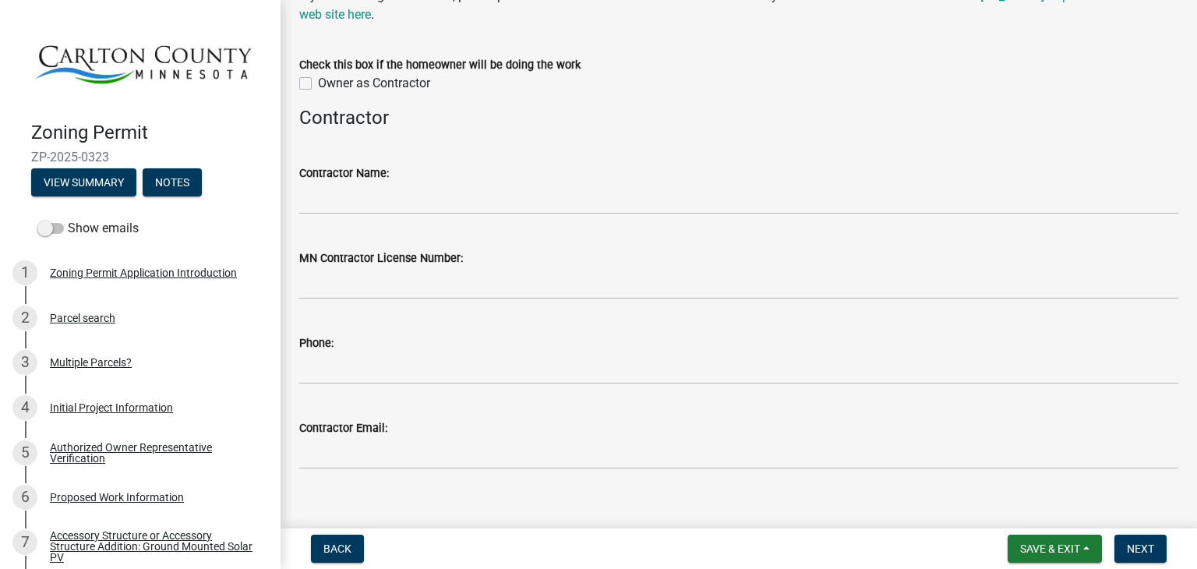
scroll to position [121, 0]
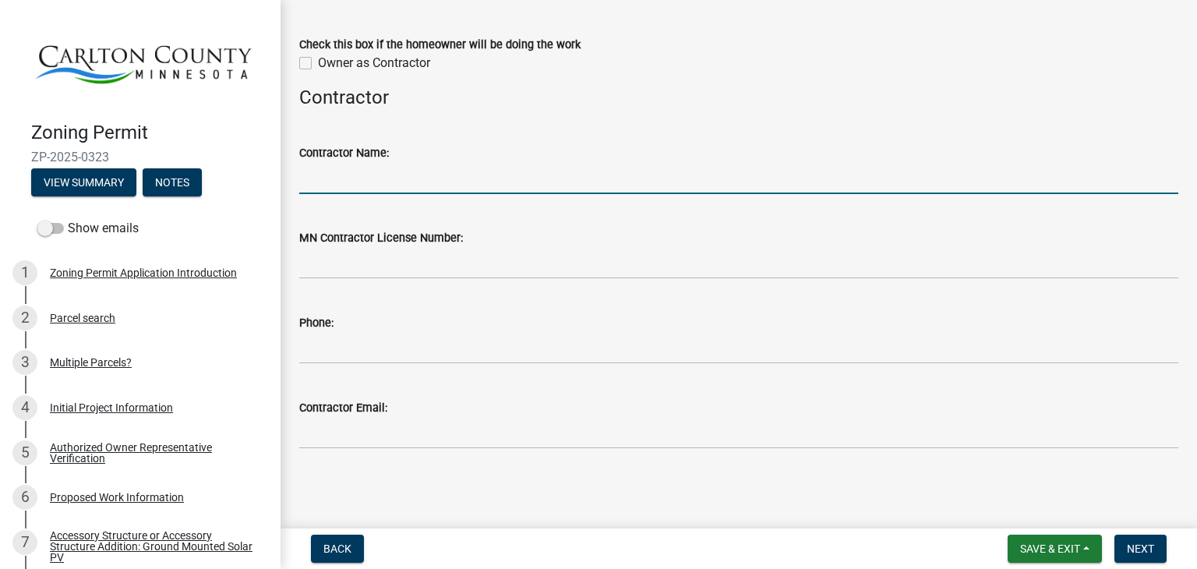
click at [429, 176] on input "Contractor Name:" at bounding box center [738, 178] width 879 height 32
type input "All Energy Solar"
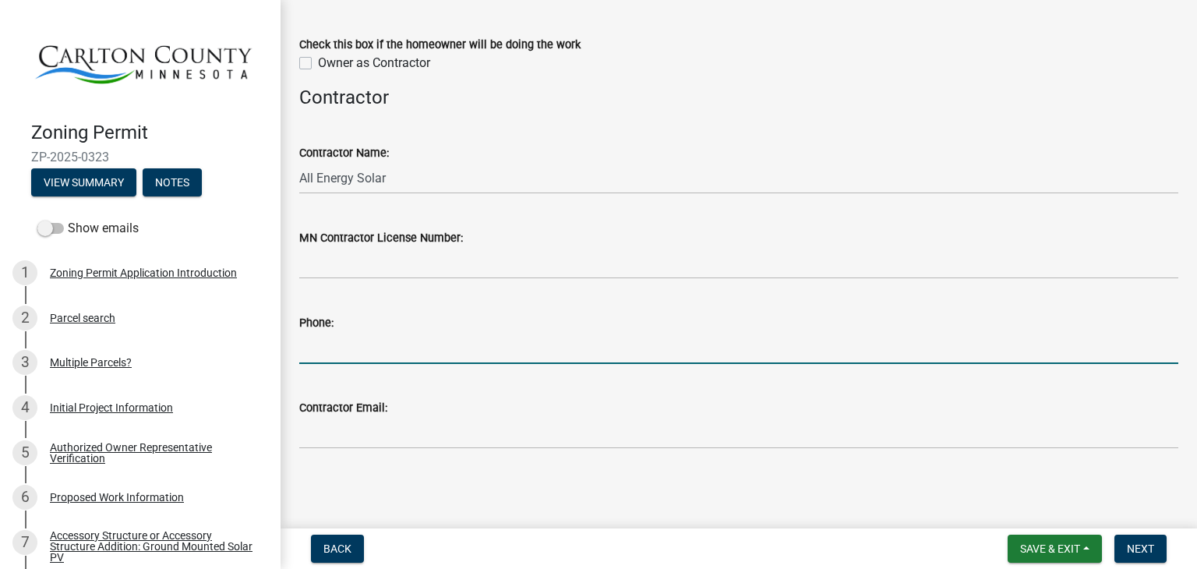
click at [374, 344] on input "Phone:" at bounding box center [738, 348] width 879 height 32
type input "6518429404"
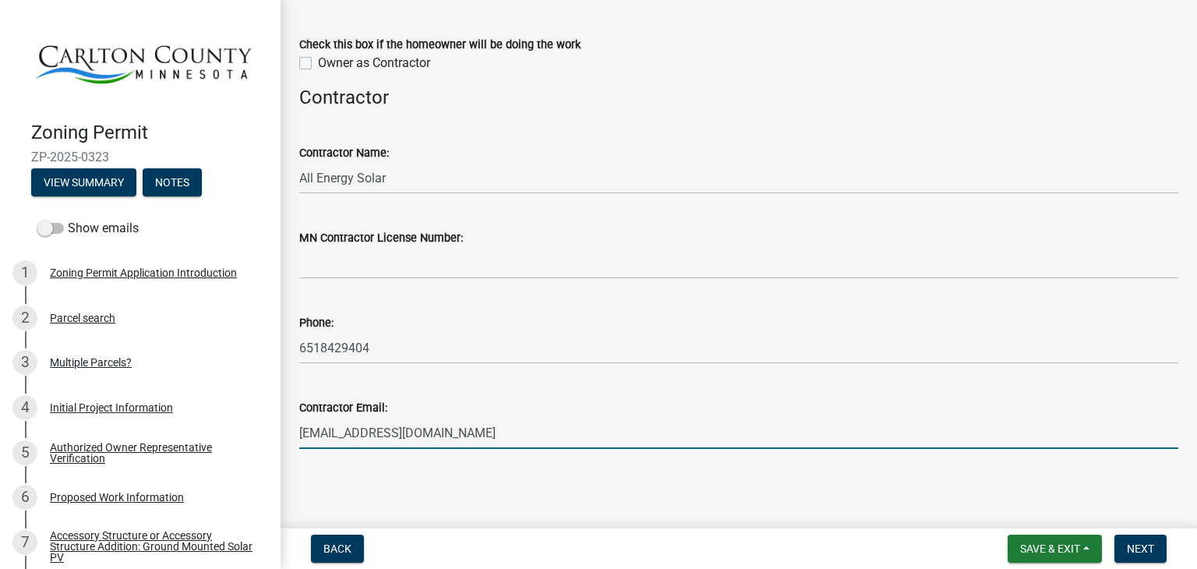
type input "[EMAIL_ADDRESS][DOMAIN_NAME]"
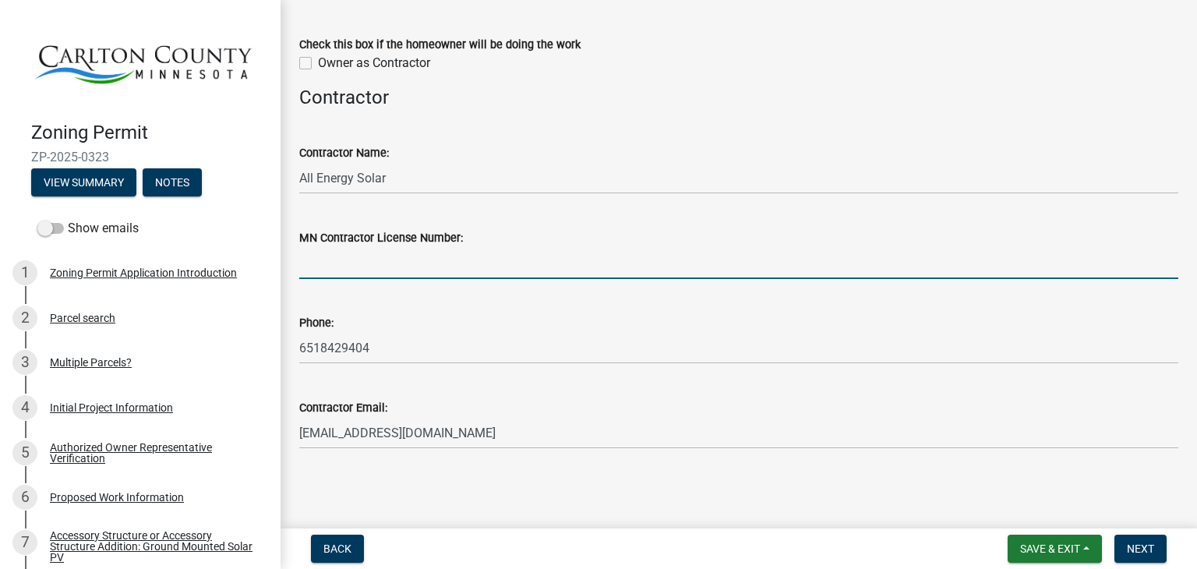
click at [382, 275] on input "MN Contractor License Number:" at bounding box center [738, 263] width 879 height 32
type input "v"
paste input "BC665819"
type input "BC665819"
click at [1141, 547] on span "Next" at bounding box center [1140, 548] width 27 height 12
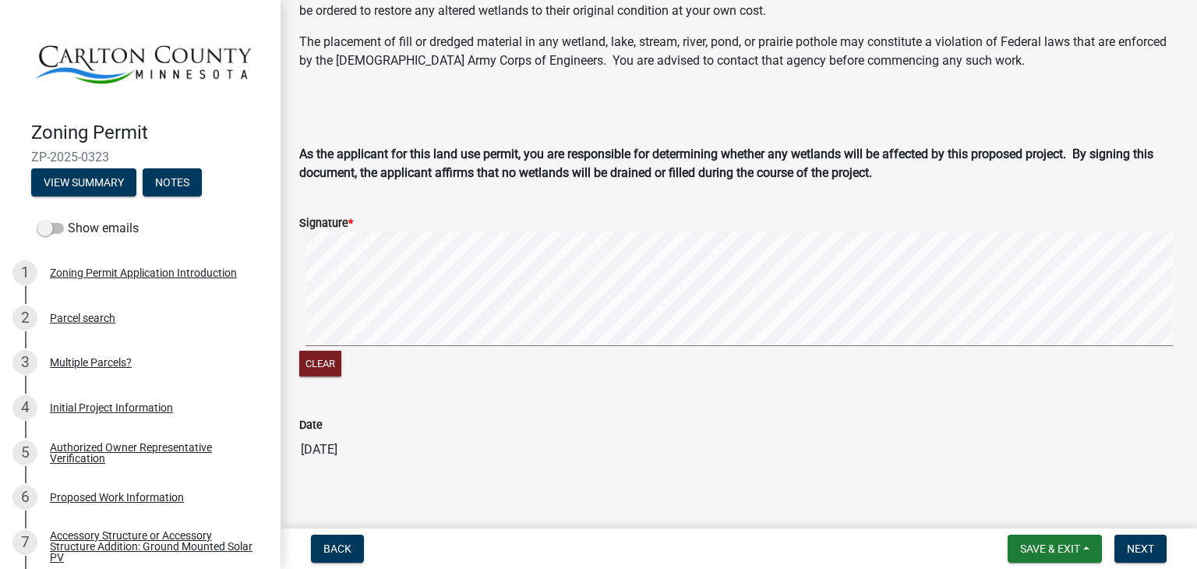
scroll to position [320, 0]
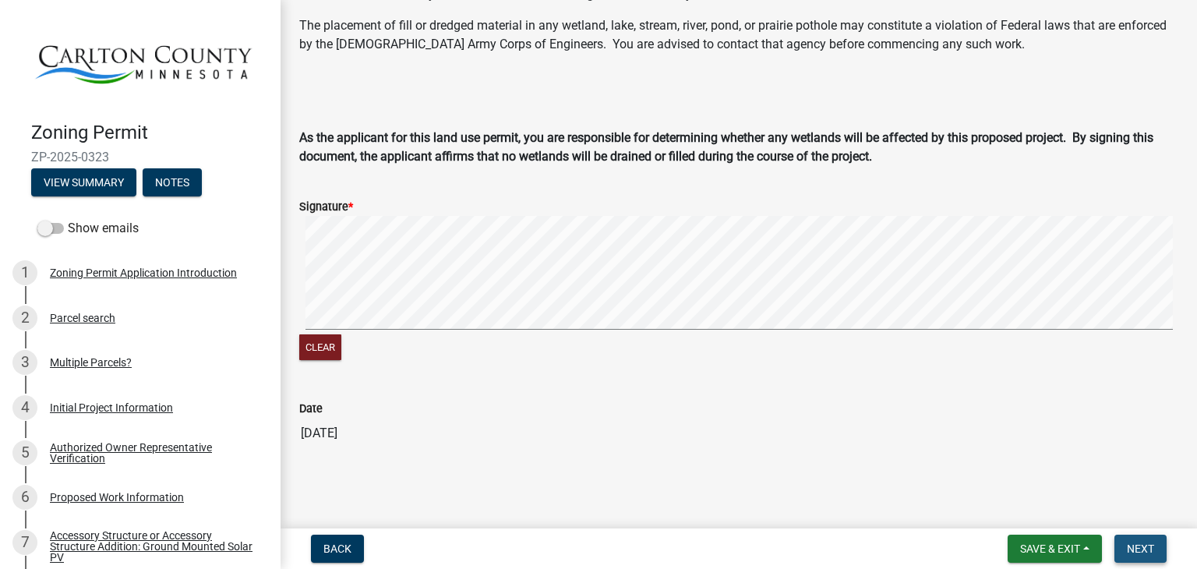
click at [1138, 552] on span "Next" at bounding box center [1140, 548] width 27 height 12
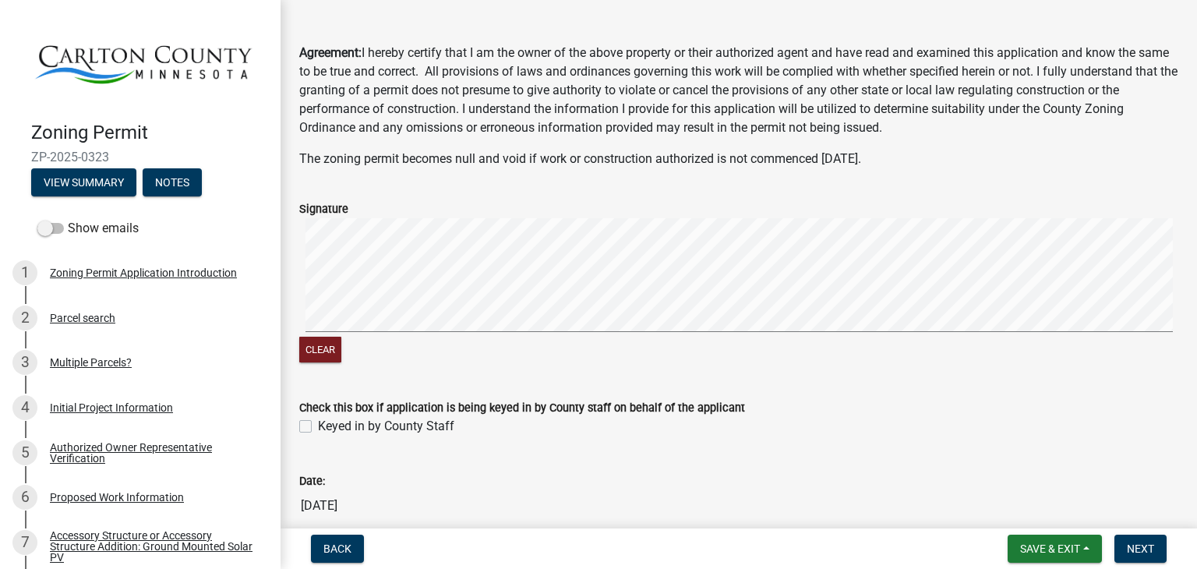
scroll to position [57, 0]
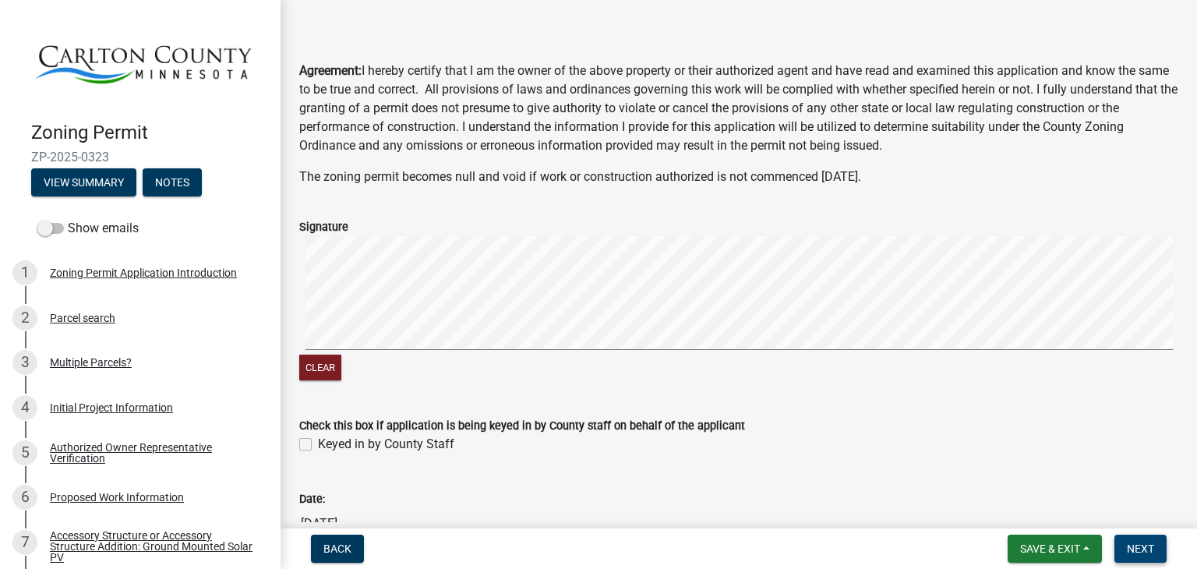
click at [1146, 543] on span "Next" at bounding box center [1140, 548] width 27 height 12
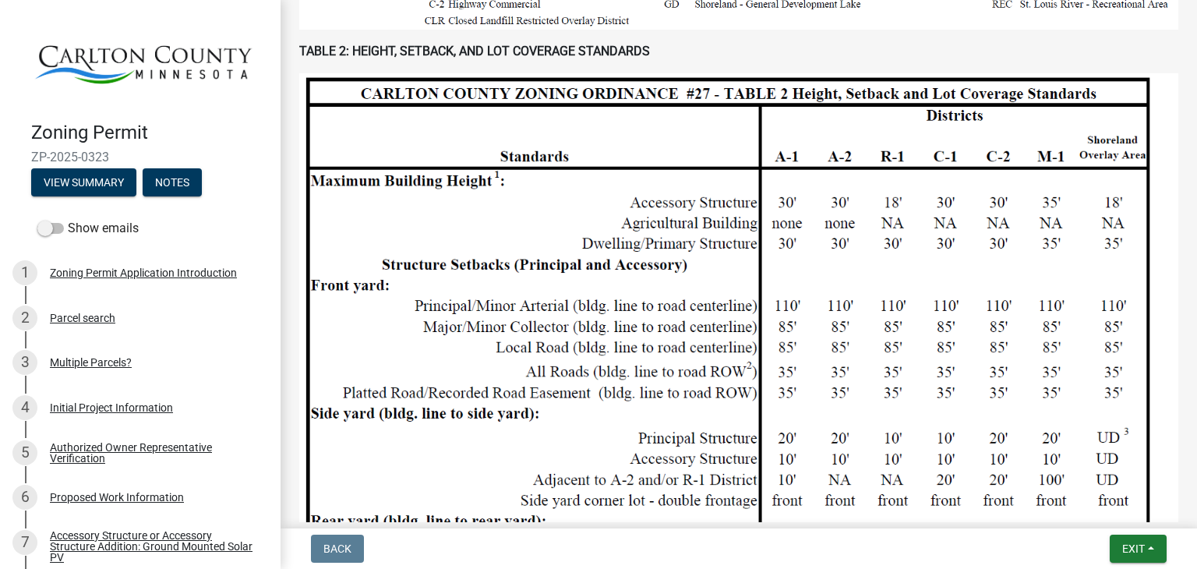
scroll to position [1971, 0]
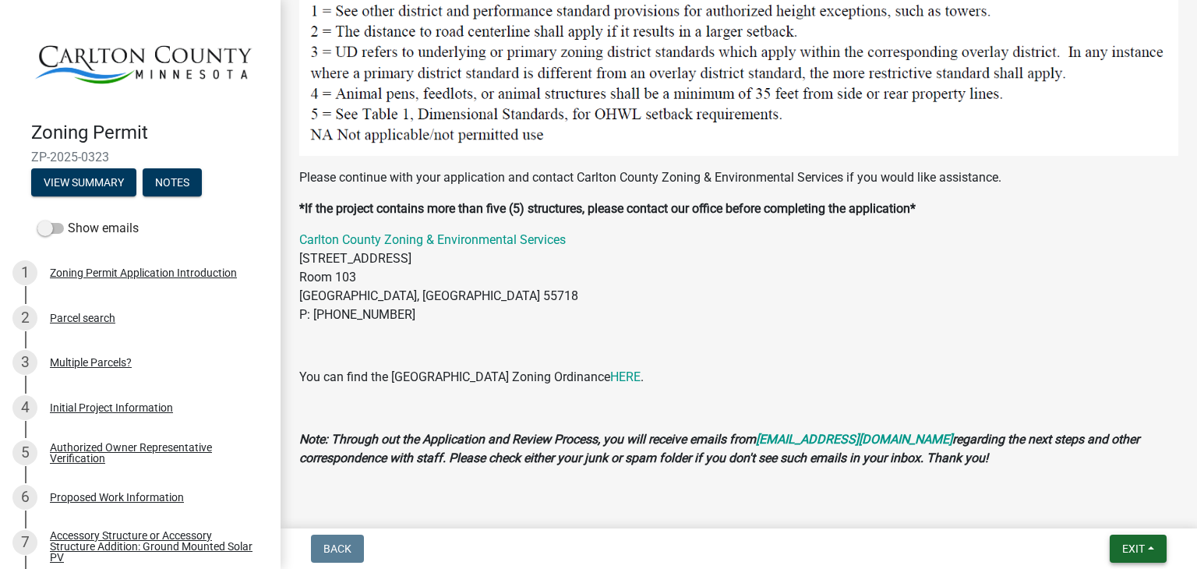
click at [1131, 543] on span "Exit" at bounding box center [1133, 548] width 23 height 12
click at [1107, 464] on button "Save" at bounding box center [1105, 470] width 125 height 37
